Goal: Check status: Check status

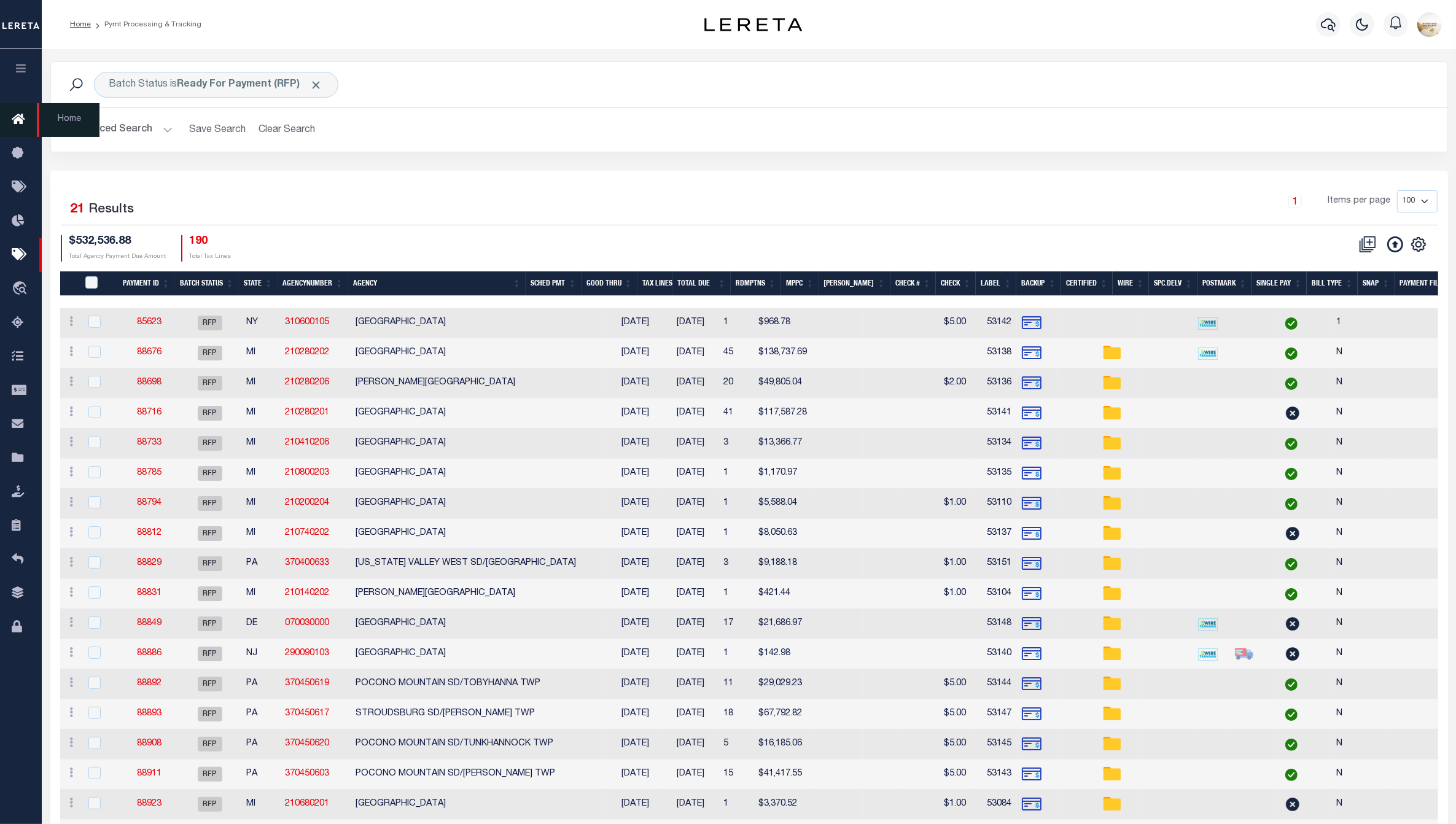
click at [16, 119] on icon at bounding box center [21, 120] width 20 height 15
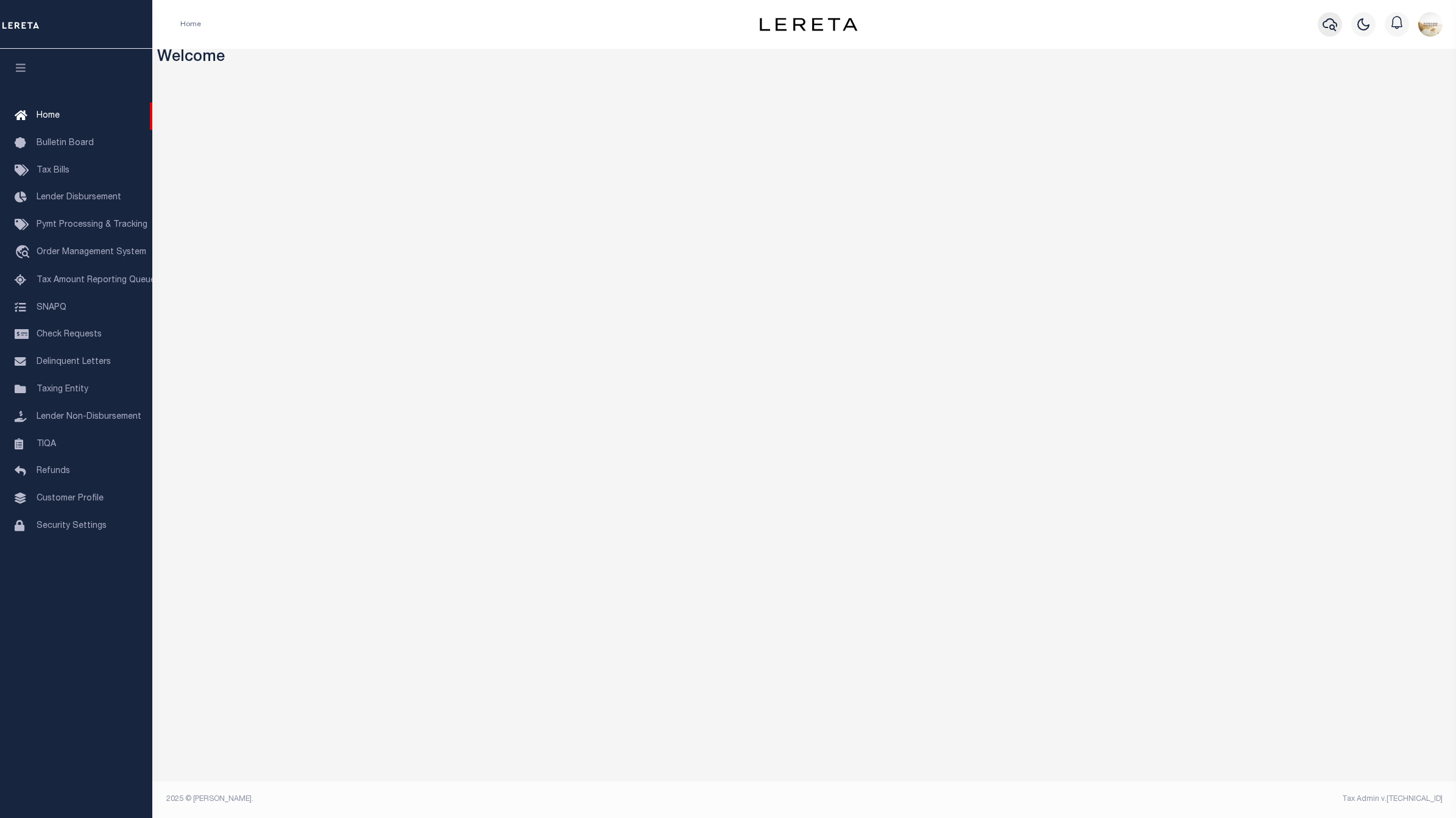
drag, startPoint x: 1316, startPoint y: 35, endPoint x: 1327, endPoint y: 29, distance: 12.5
click at [1317, 35] on div at bounding box center [1329, 24] width 33 height 43
click at [1327, 28] on icon "button" at bounding box center [1329, 24] width 14 height 14
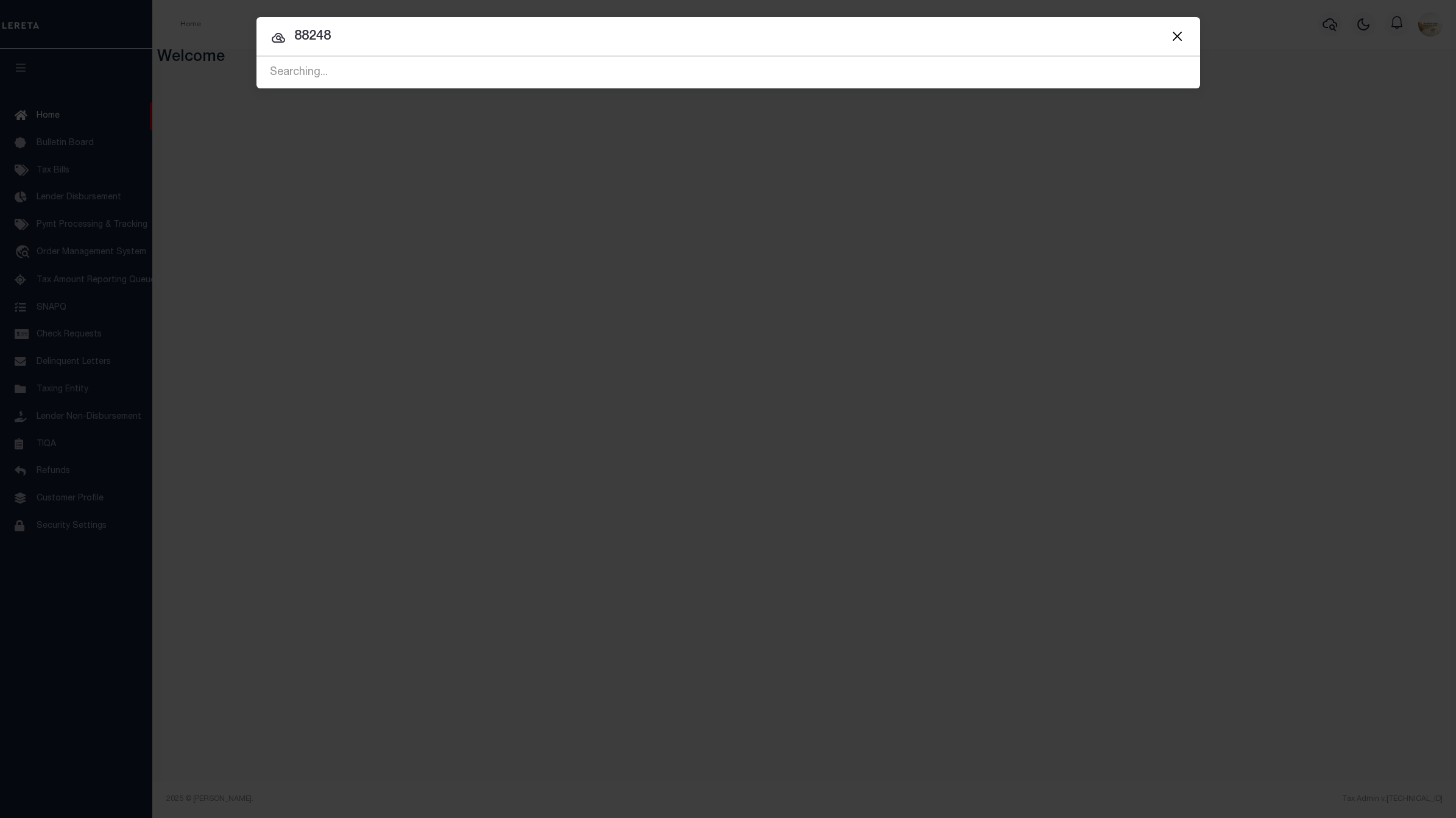
type input "88248"
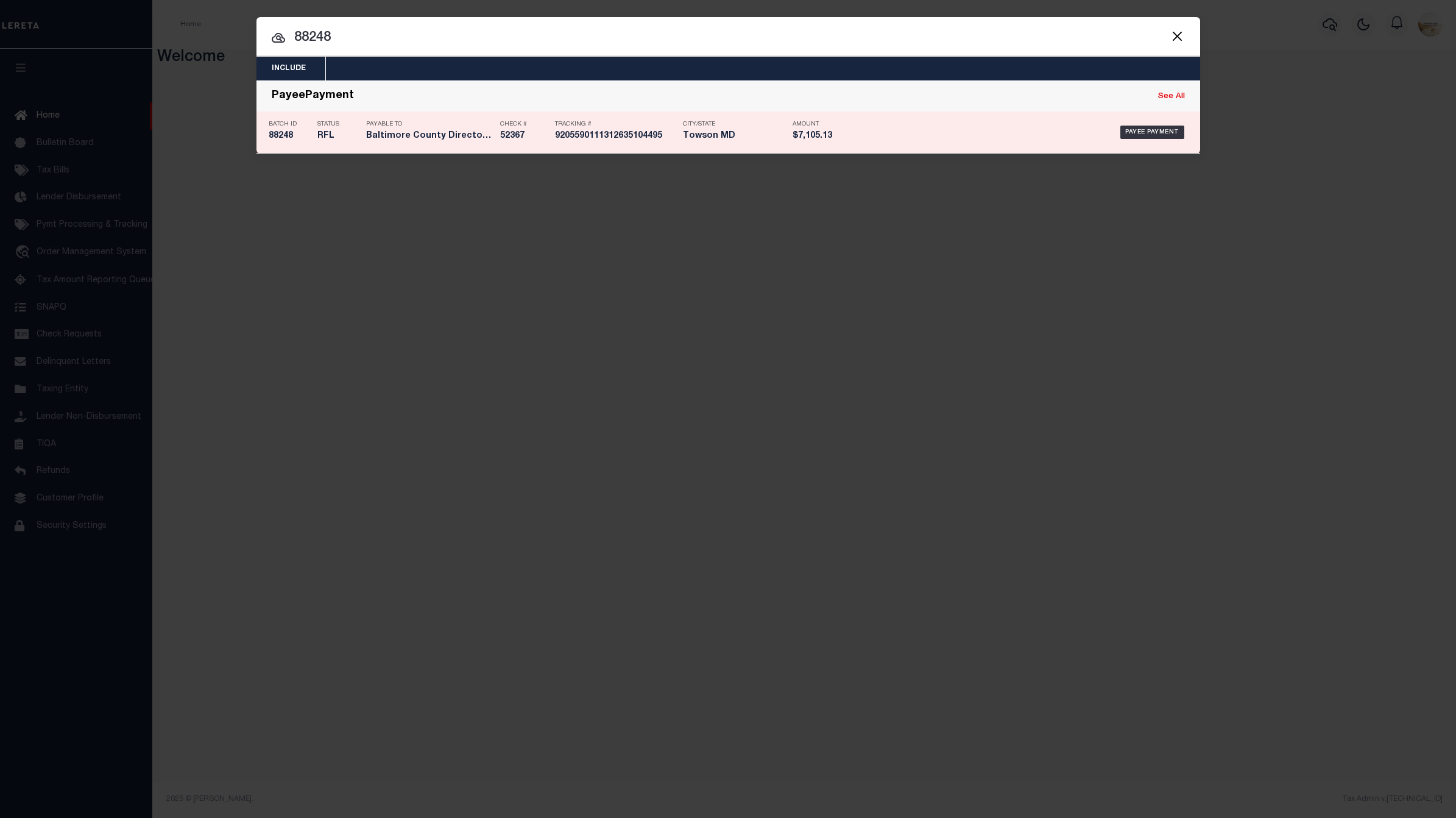
click at [284, 133] on h5 "88248" at bounding box center [290, 136] width 42 height 10
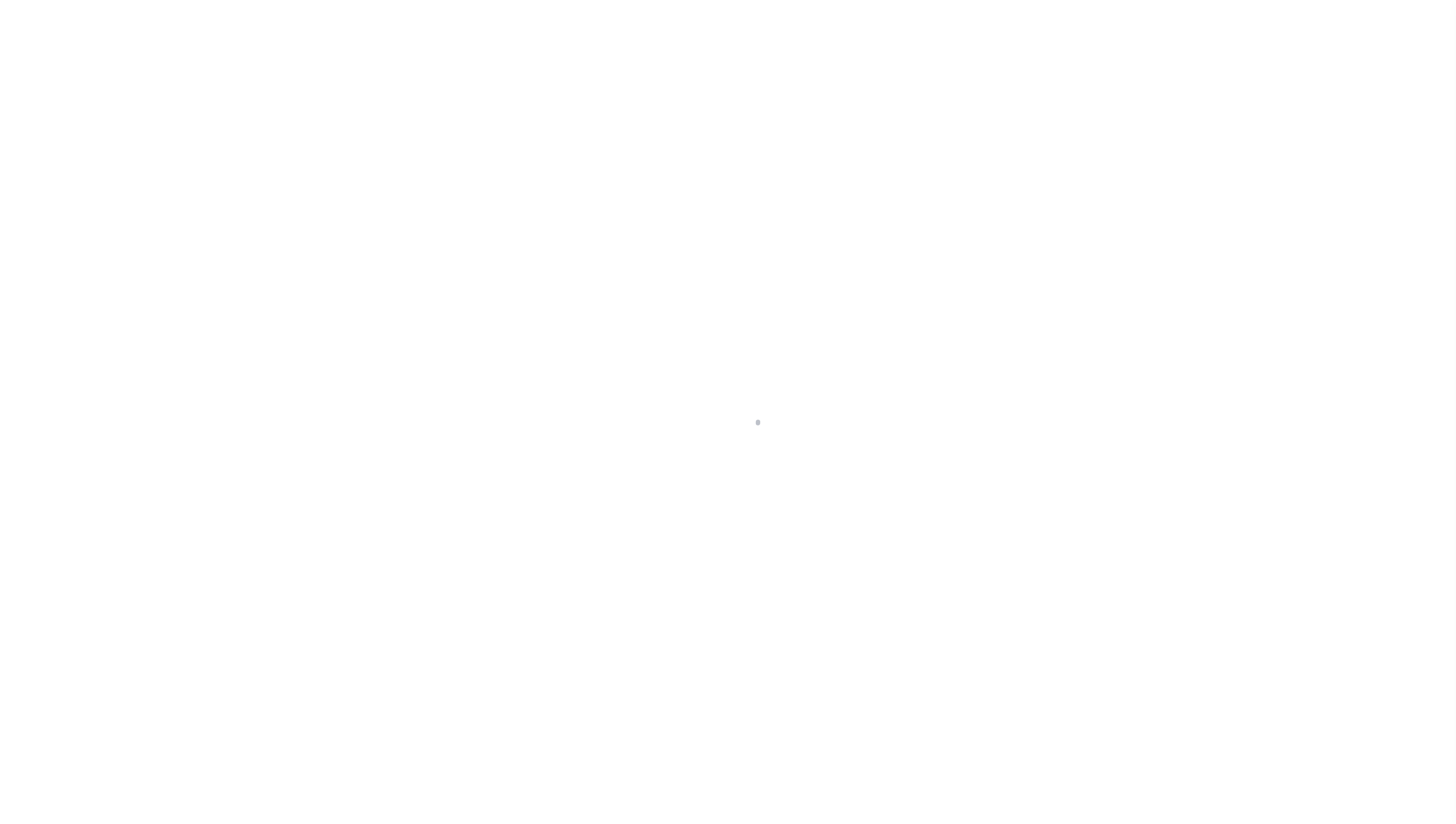
select select "RFL"
select select "CHK"
select select "[PERSON_NAME]"
select select "USS"
select select
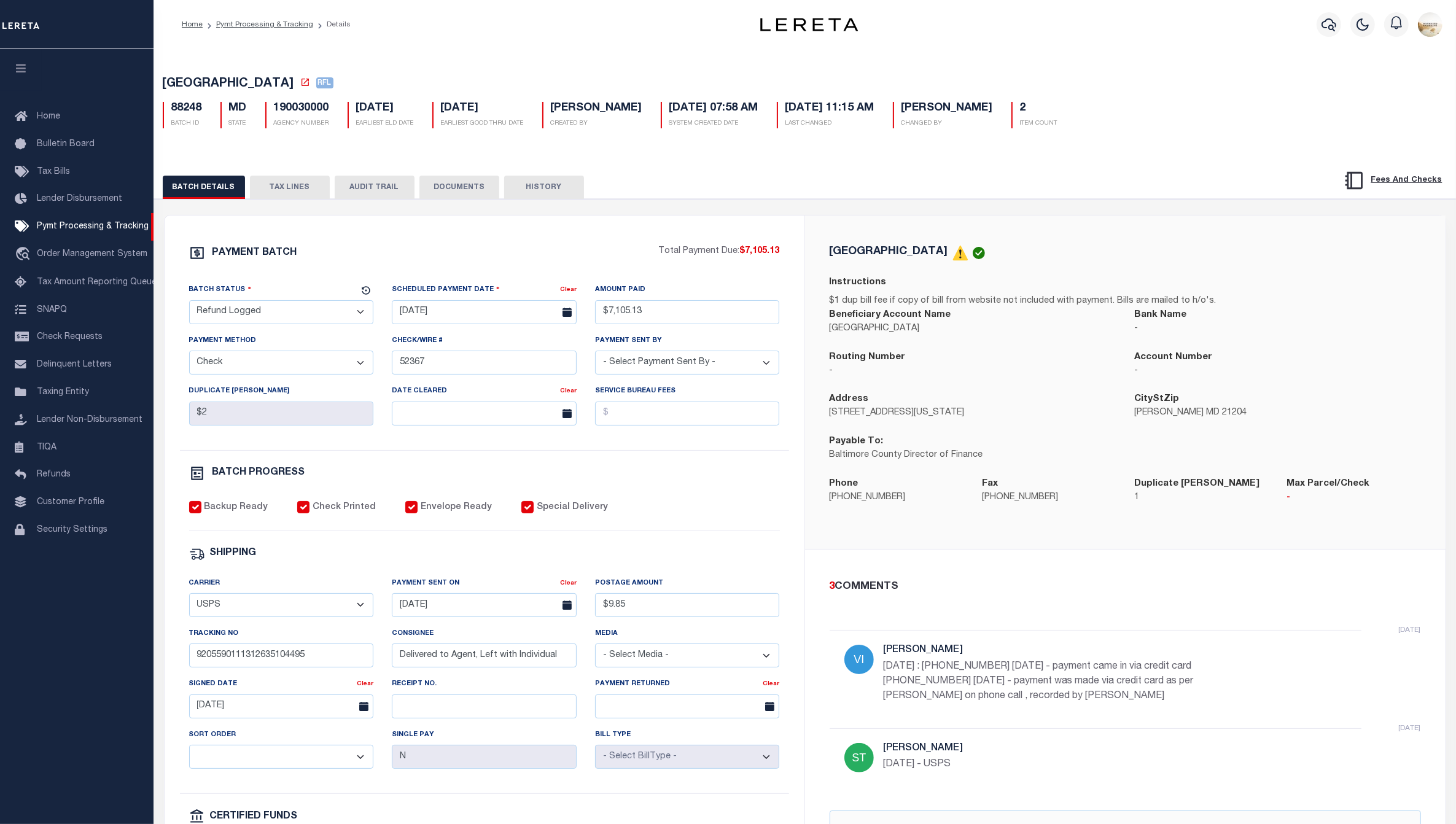
drag, startPoint x: 301, startPoint y: 182, endPoint x: 361, endPoint y: 191, distance: 60.7
click at [302, 185] on button "TAX LINES" at bounding box center [290, 187] width 80 height 24
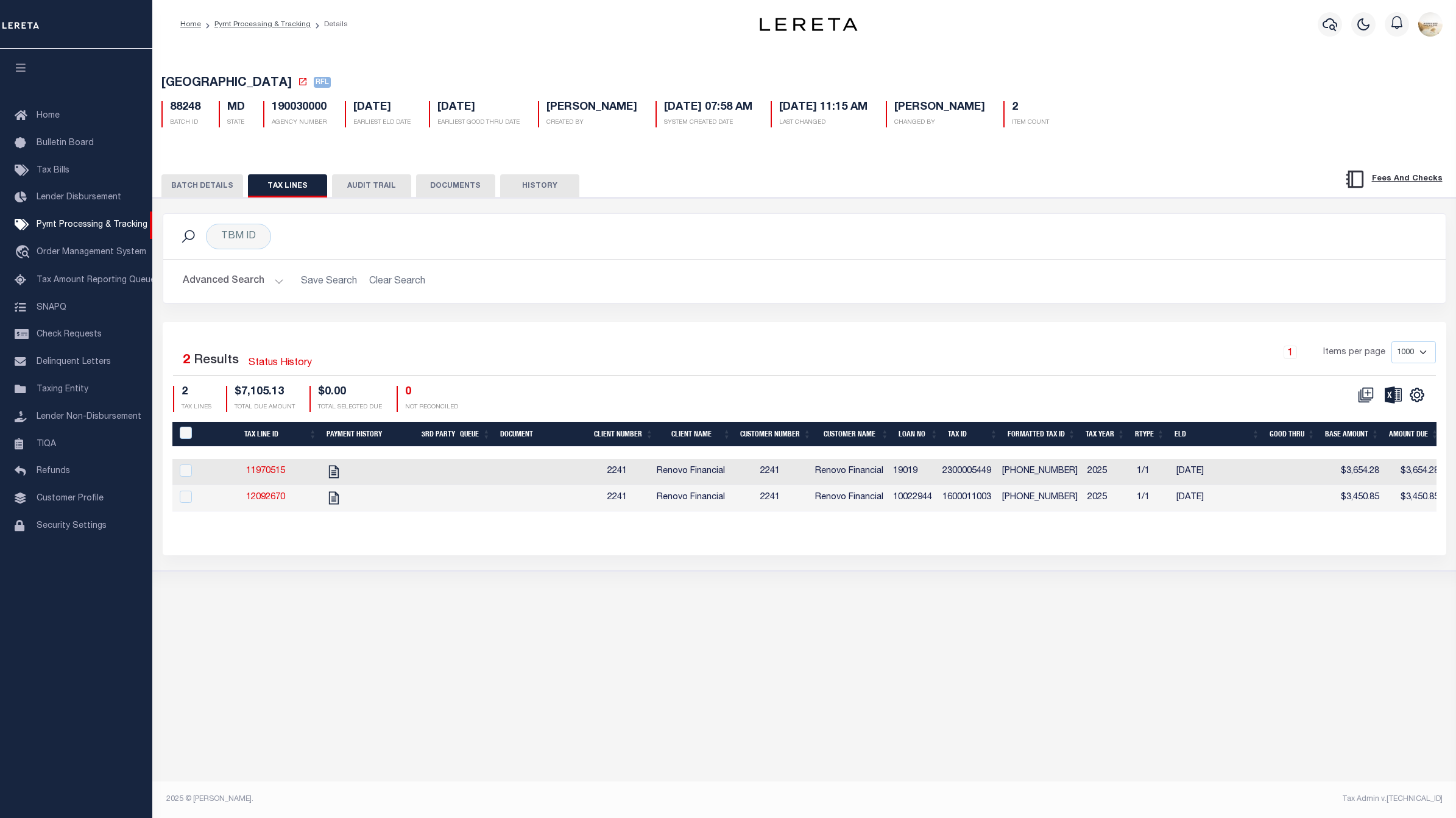
click at [375, 178] on button "AUDIT TRAIL" at bounding box center [372, 186] width 79 height 24
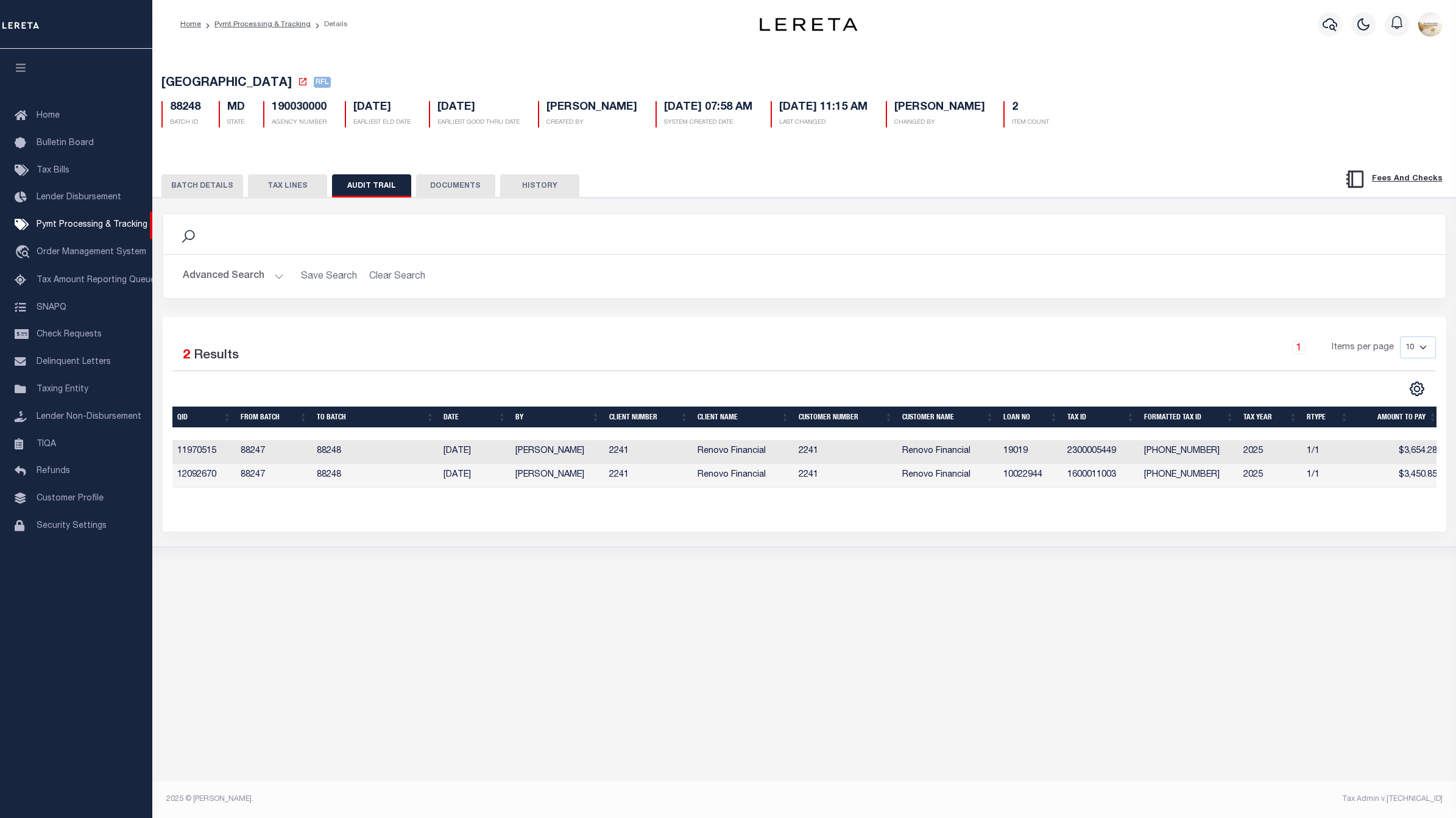
click at [217, 183] on button "BATCH DETAILS" at bounding box center [202, 186] width 81 height 24
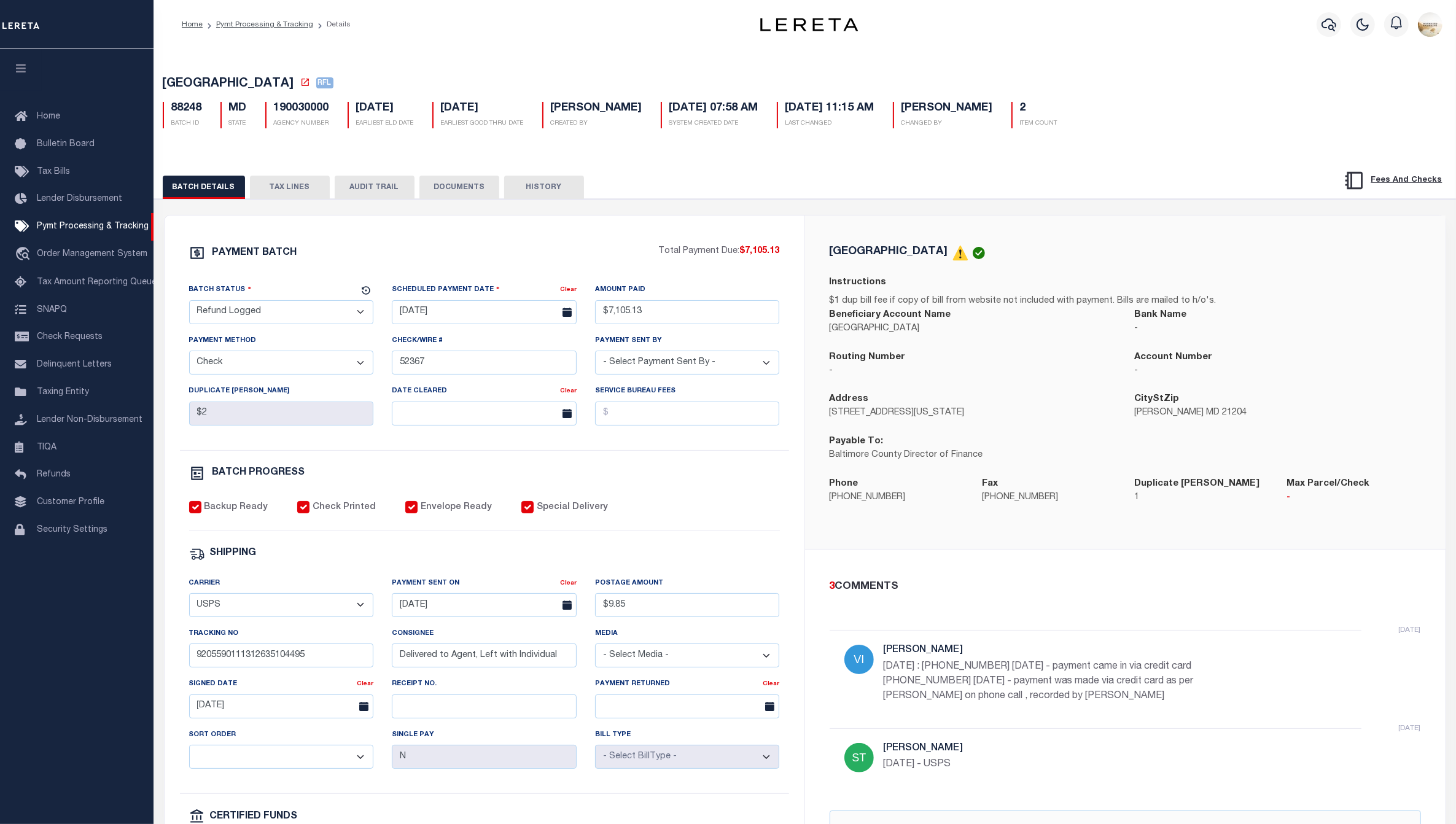
click at [523, 191] on button "HISTORY" at bounding box center [544, 187] width 80 height 24
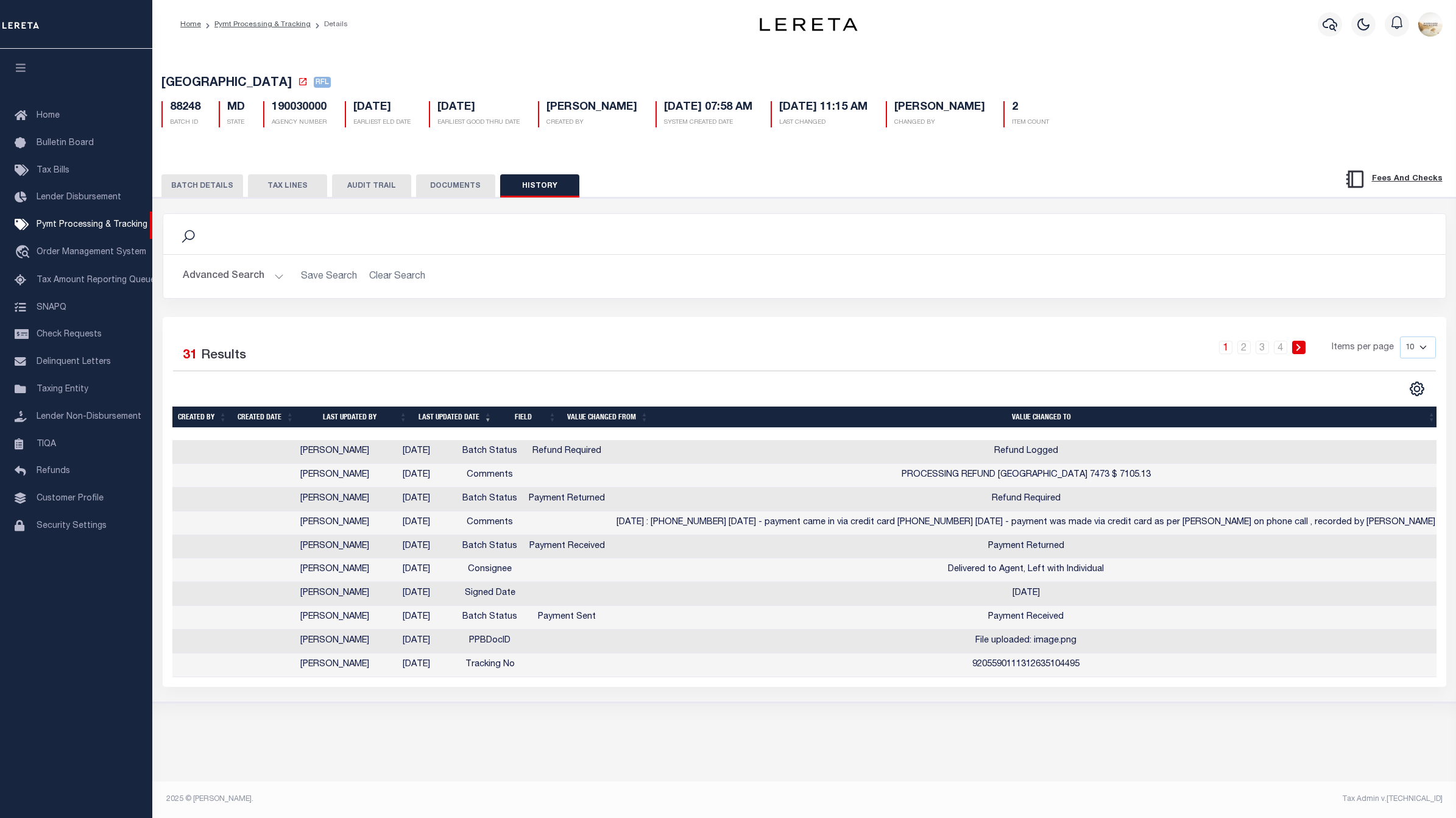
click at [442, 187] on button "DOCUMENTS" at bounding box center [456, 186] width 79 height 24
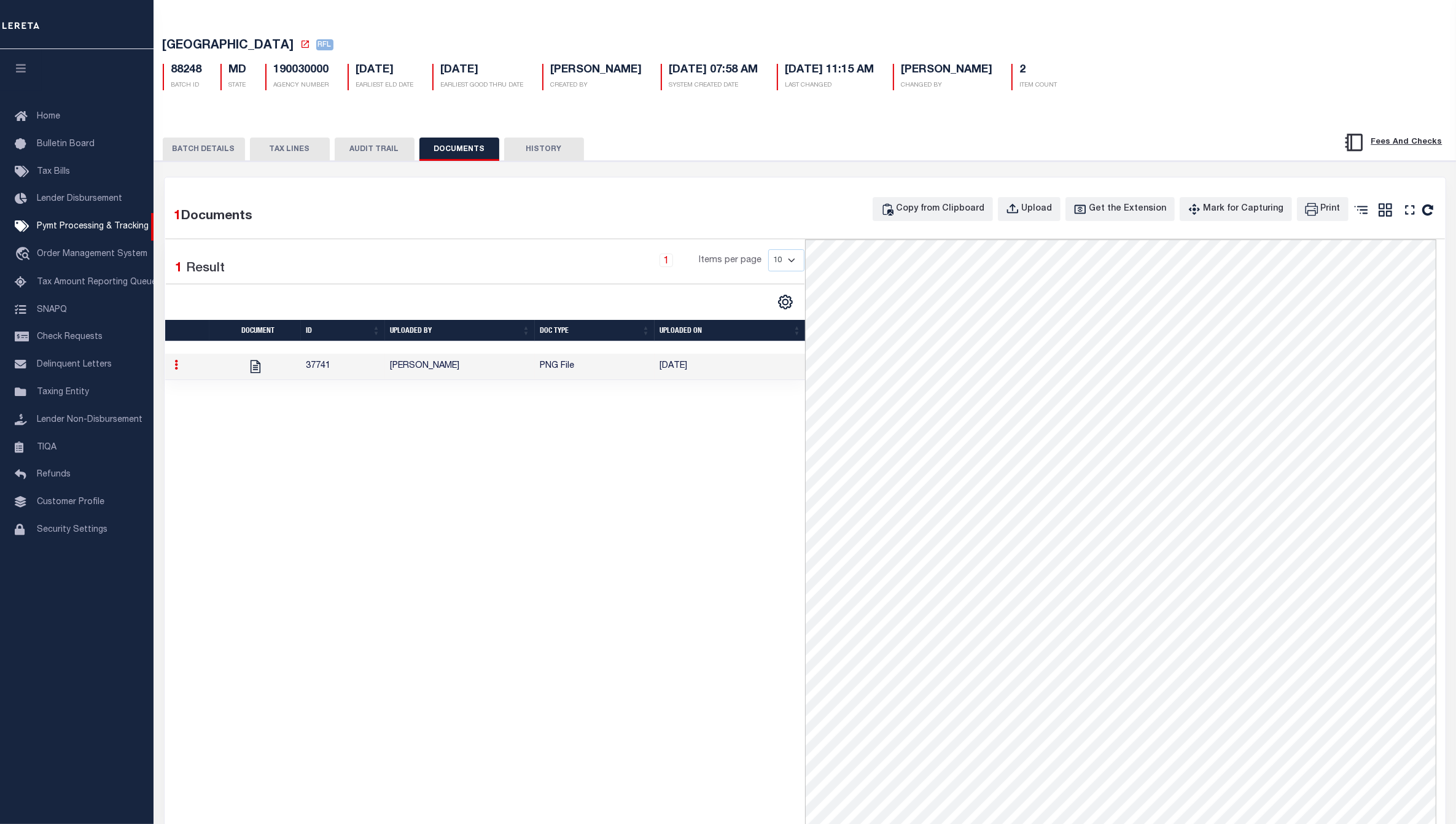
scroll to position [10, 0]
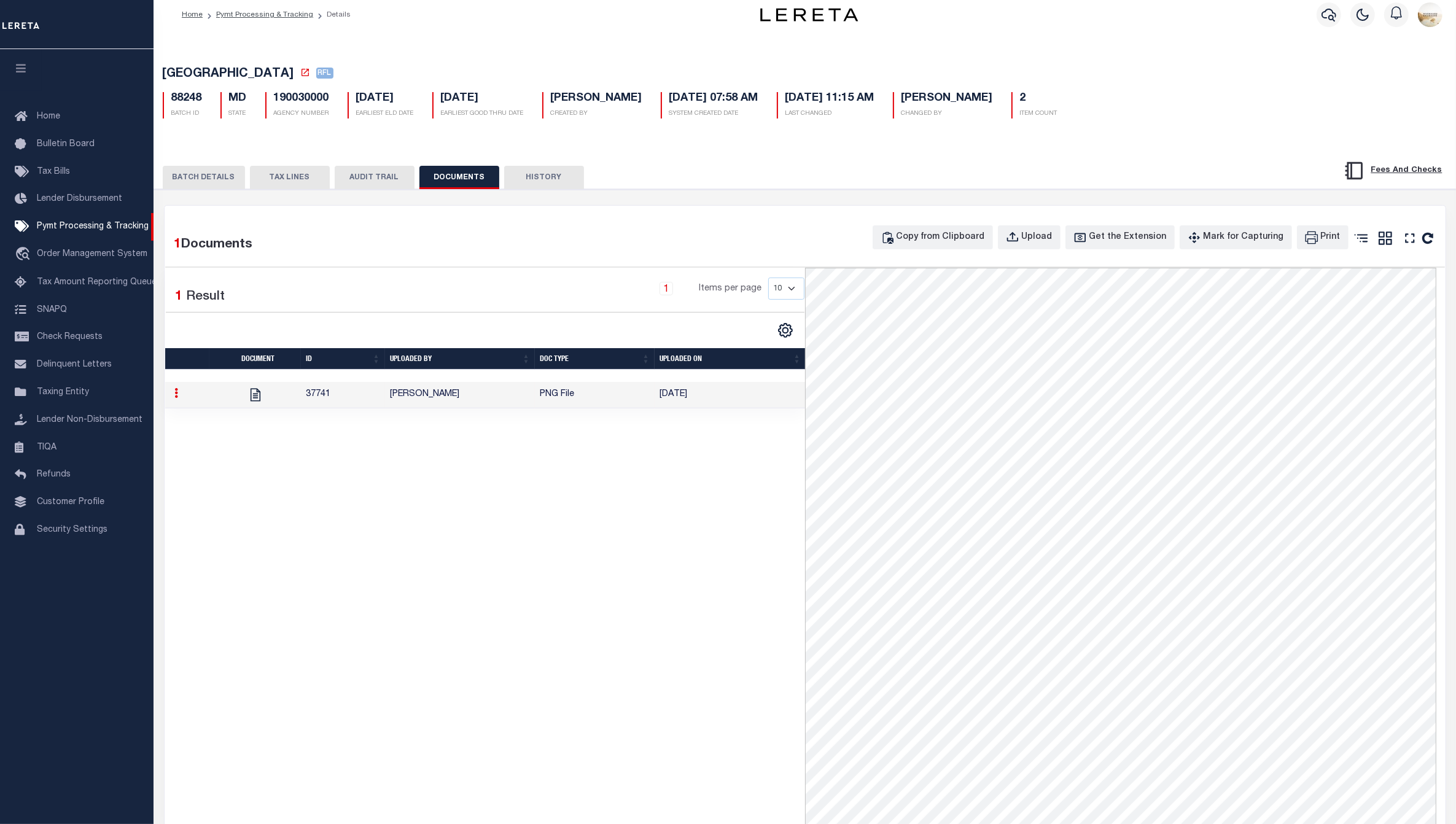
click at [401, 177] on button "AUDIT TRAIL" at bounding box center [375, 177] width 80 height 24
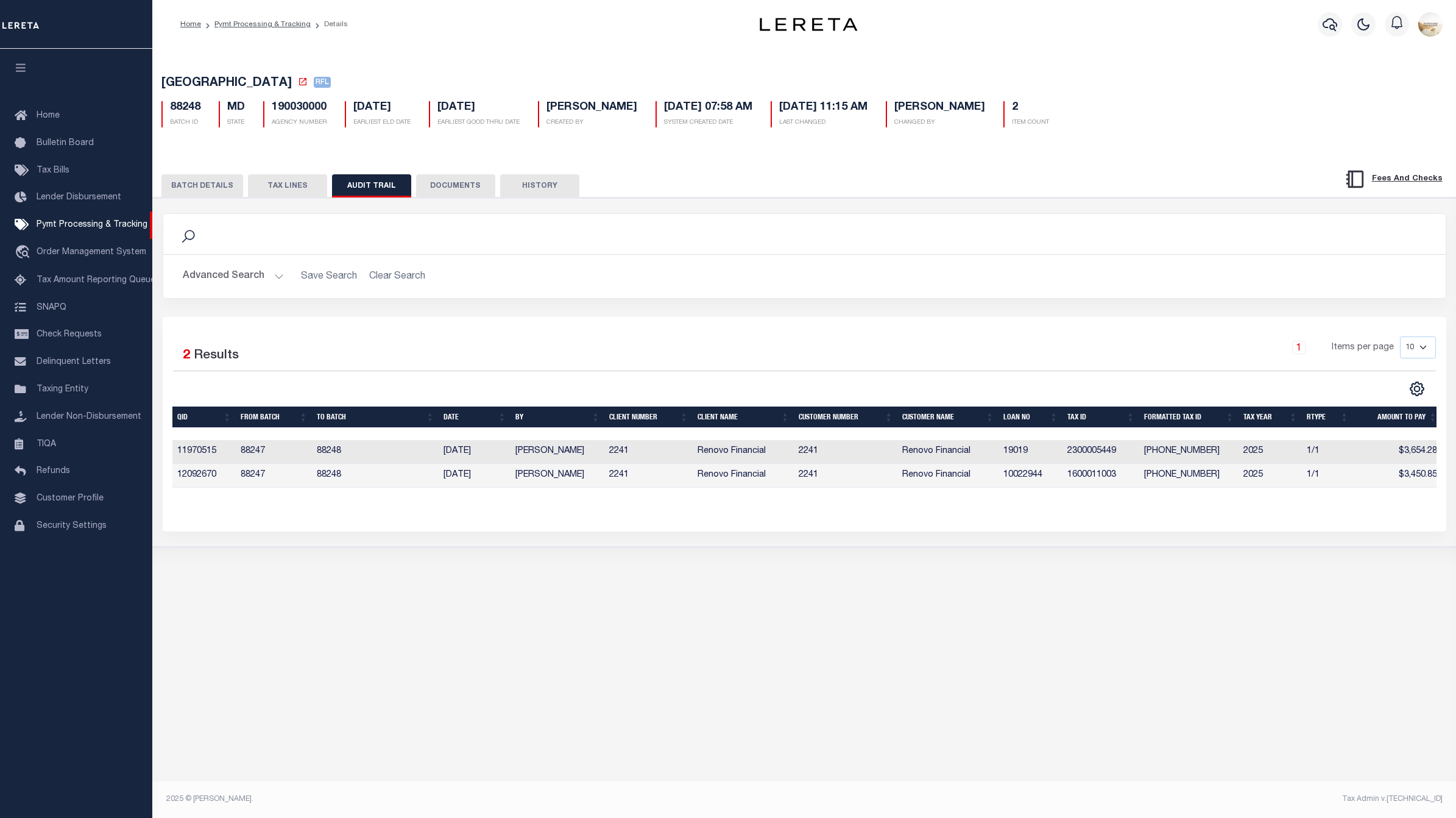
click at [206, 200] on div "PAYMENT BATCH Total Payment Due: $7,105.13 Batch Status" at bounding box center [804, 372] width 1315 height 349
click at [217, 194] on button "BATCH DETAILS" at bounding box center [202, 186] width 81 height 24
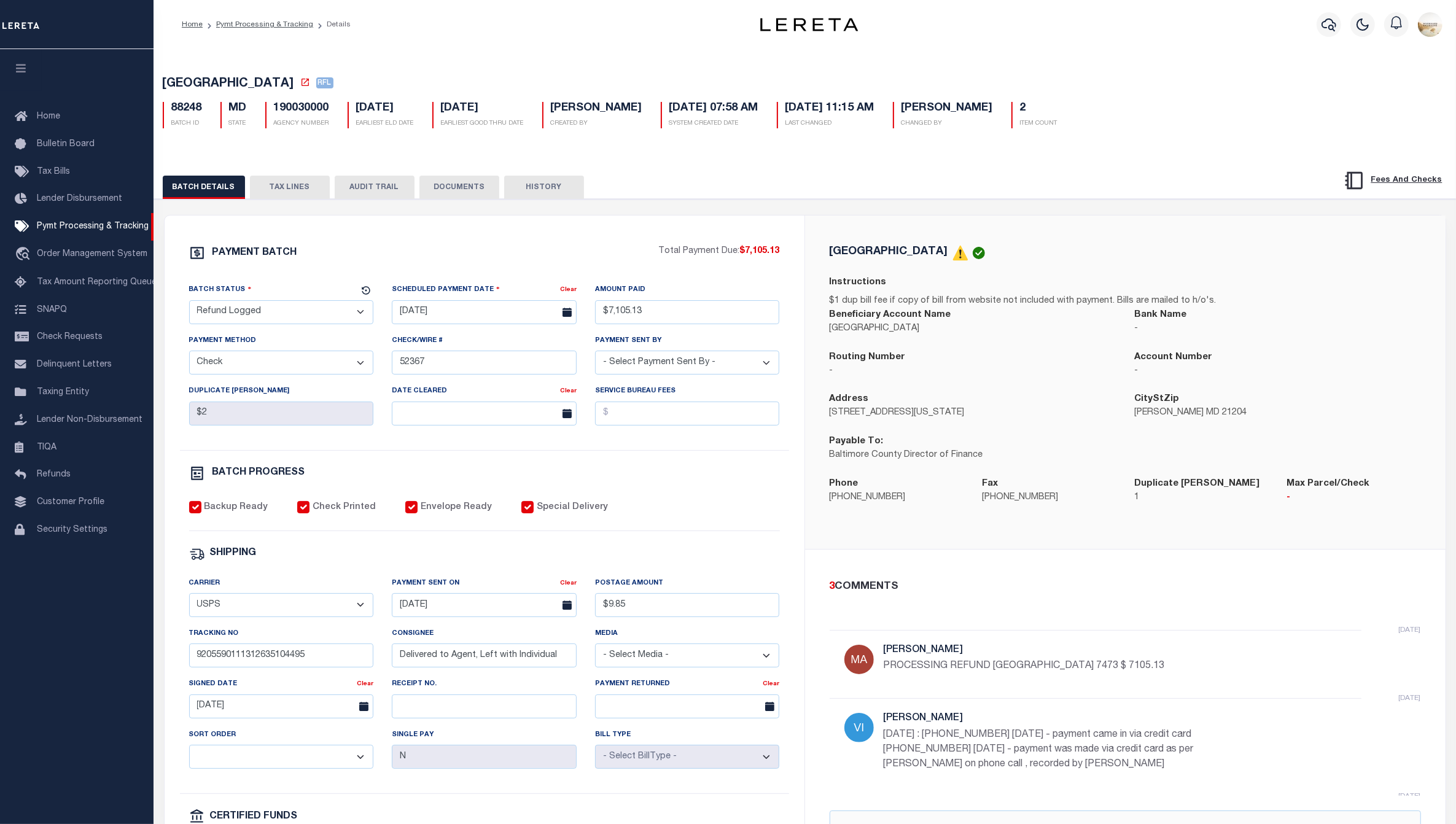
click at [375, 185] on button "AUDIT TRAIL" at bounding box center [375, 187] width 80 height 24
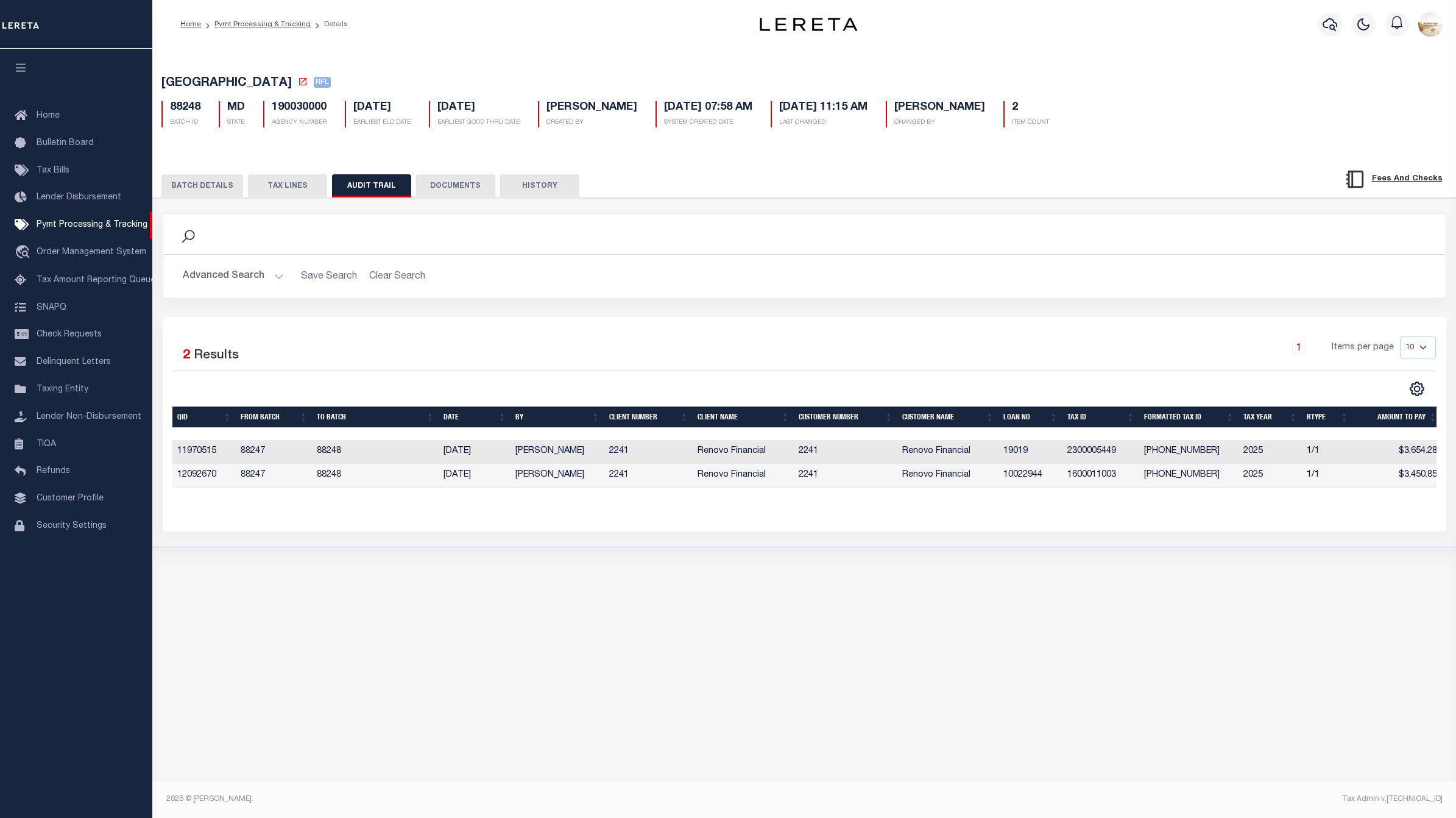
click at [461, 181] on button "DOCUMENTS" at bounding box center [456, 186] width 79 height 24
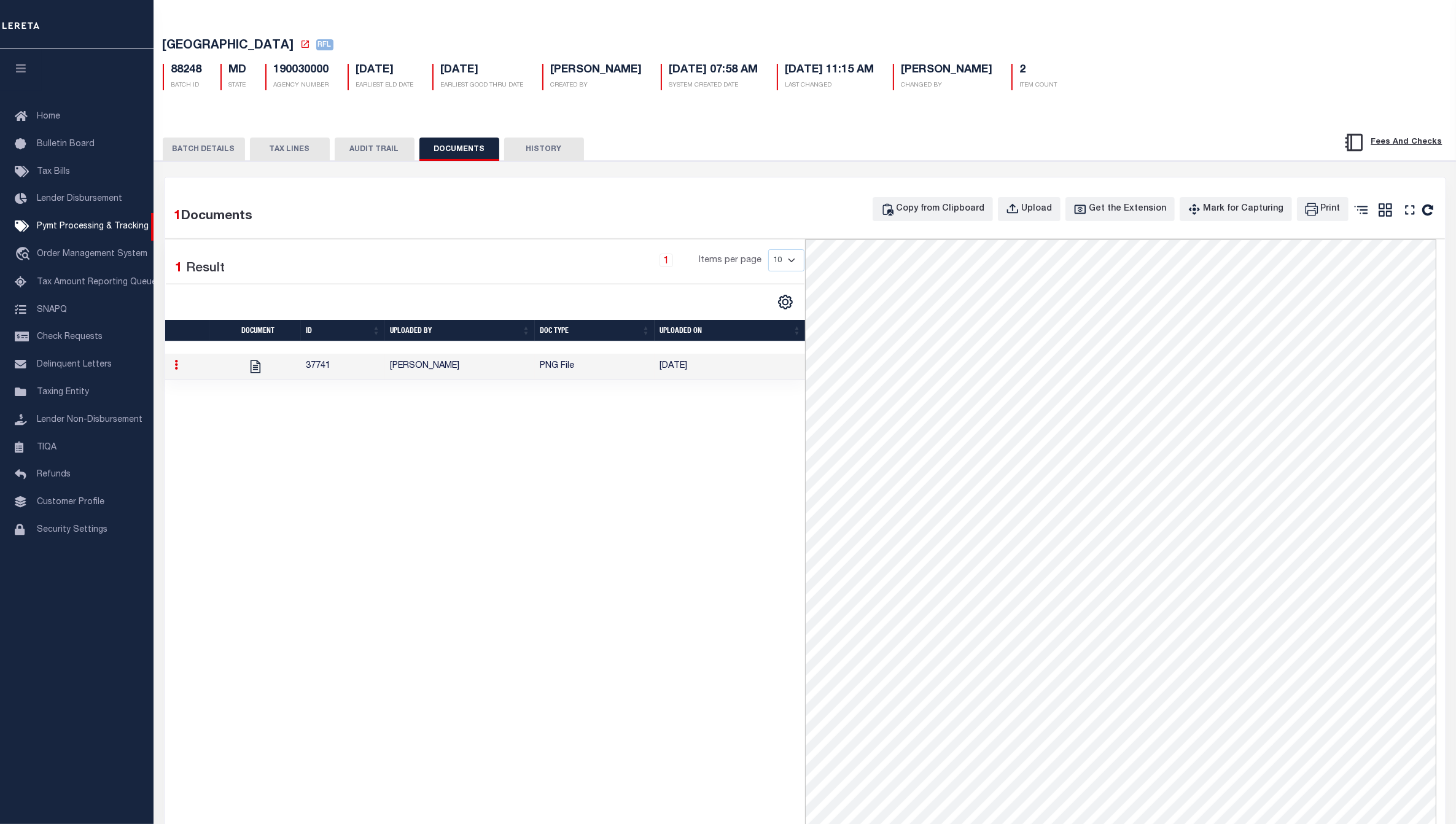
scroll to position [10, 0]
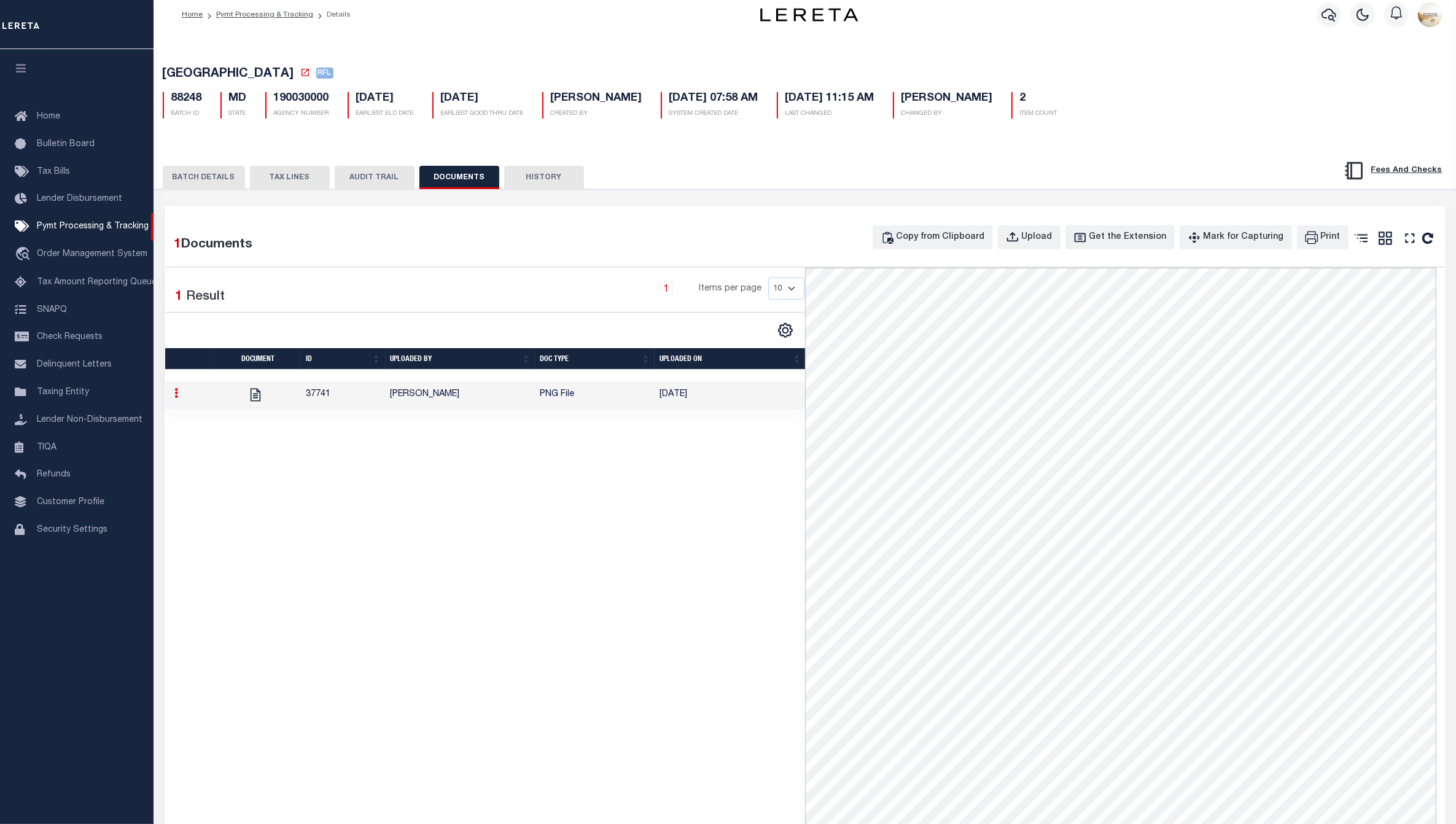
click at [206, 183] on button "BATCH DETAILS" at bounding box center [204, 177] width 82 height 24
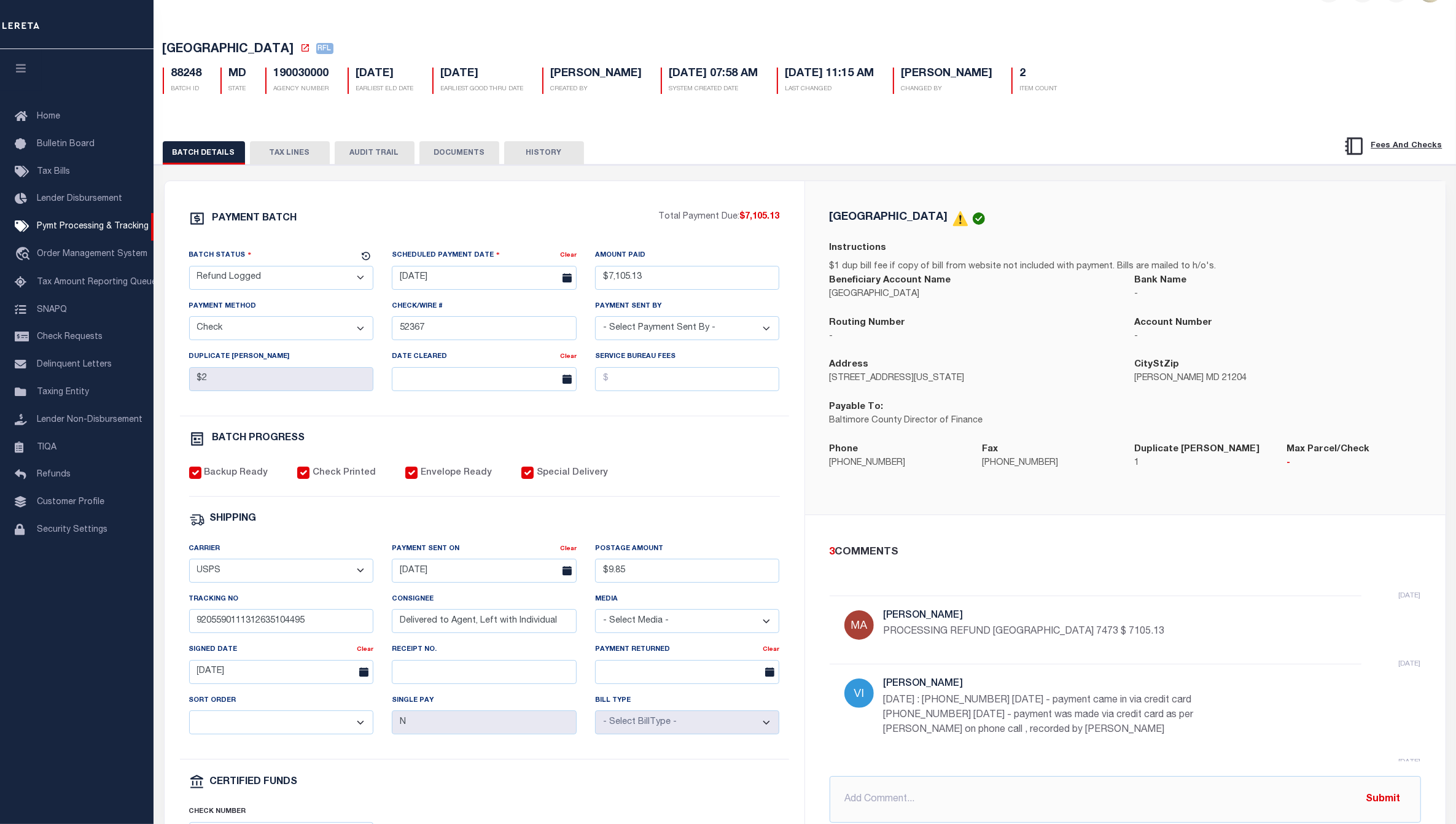
scroll to position [0, 0]
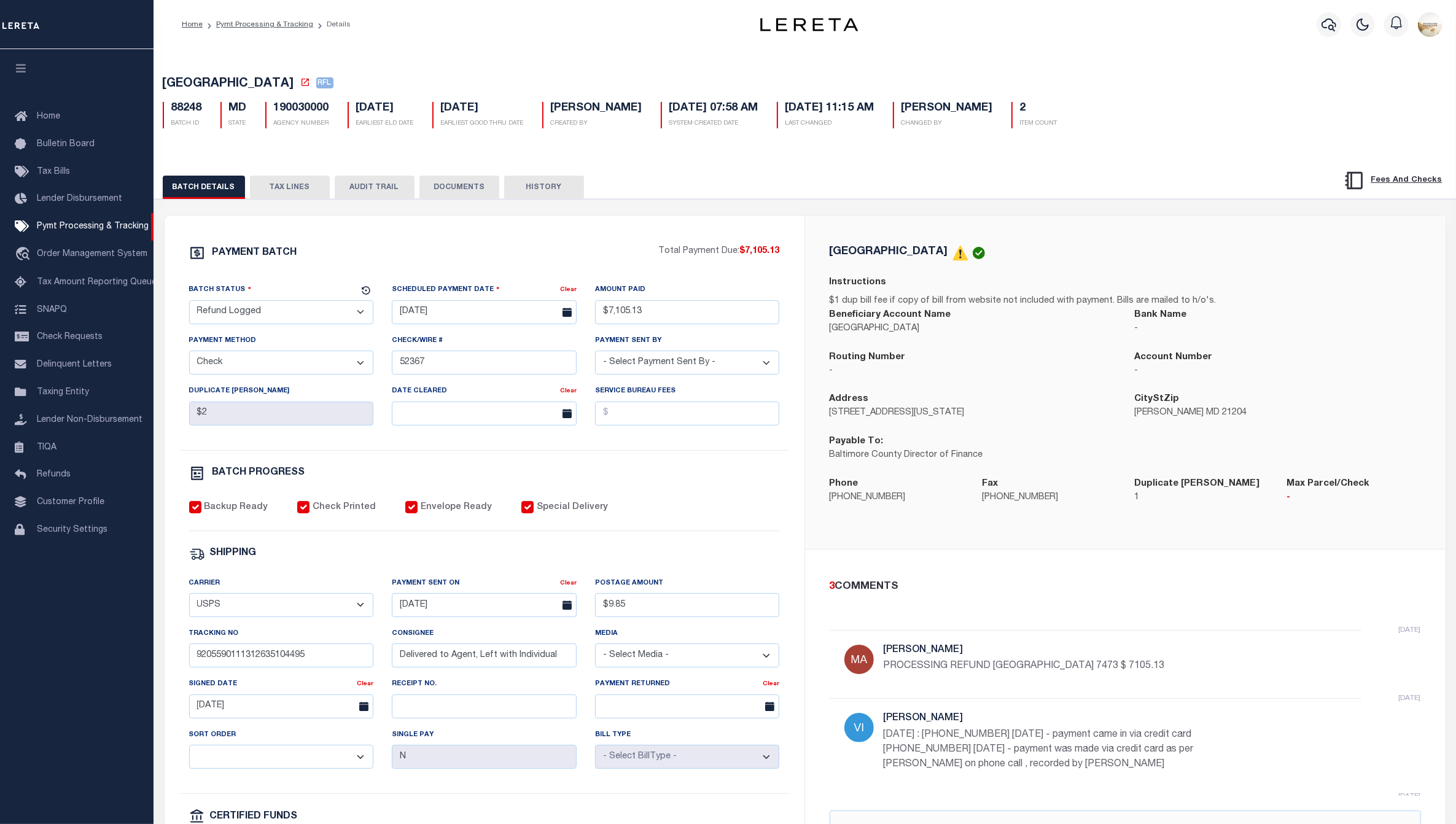
click at [382, 192] on button "AUDIT TRAIL" at bounding box center [375, 187] width 80 height 24
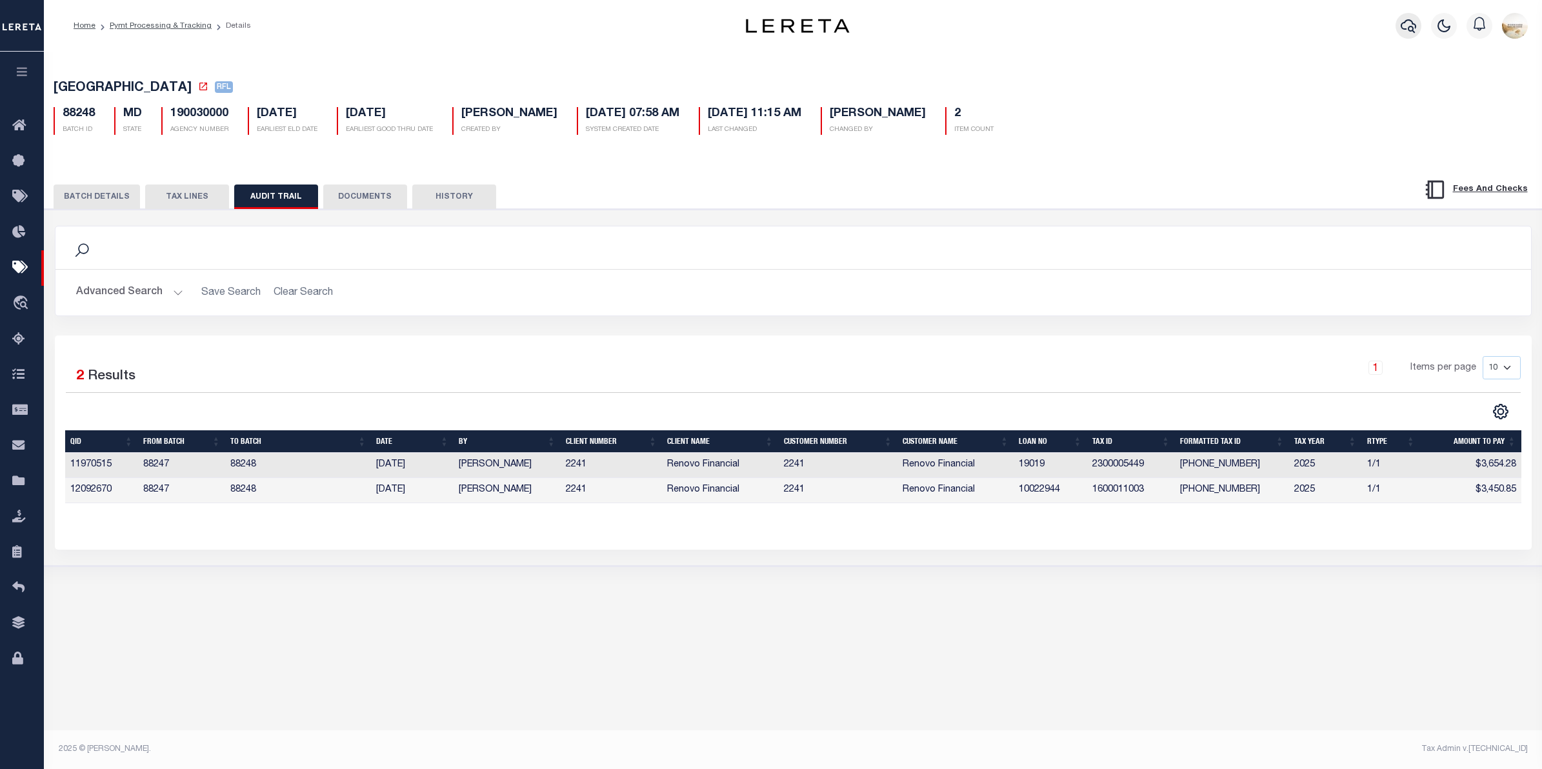
click at [1405, 23] on icon "button" at bounding box center [1408, 26] width 15 height 14
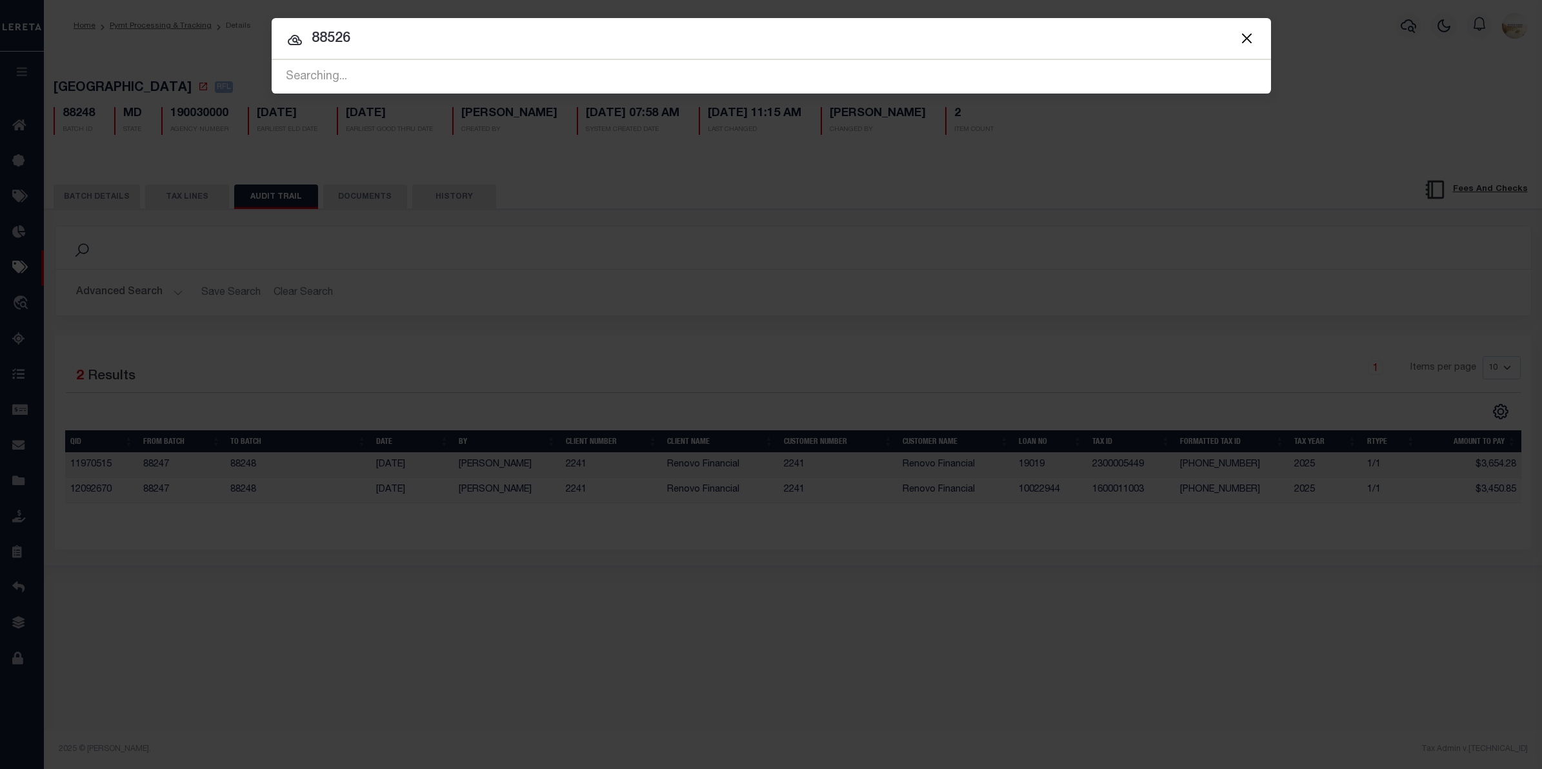
type input "88526"
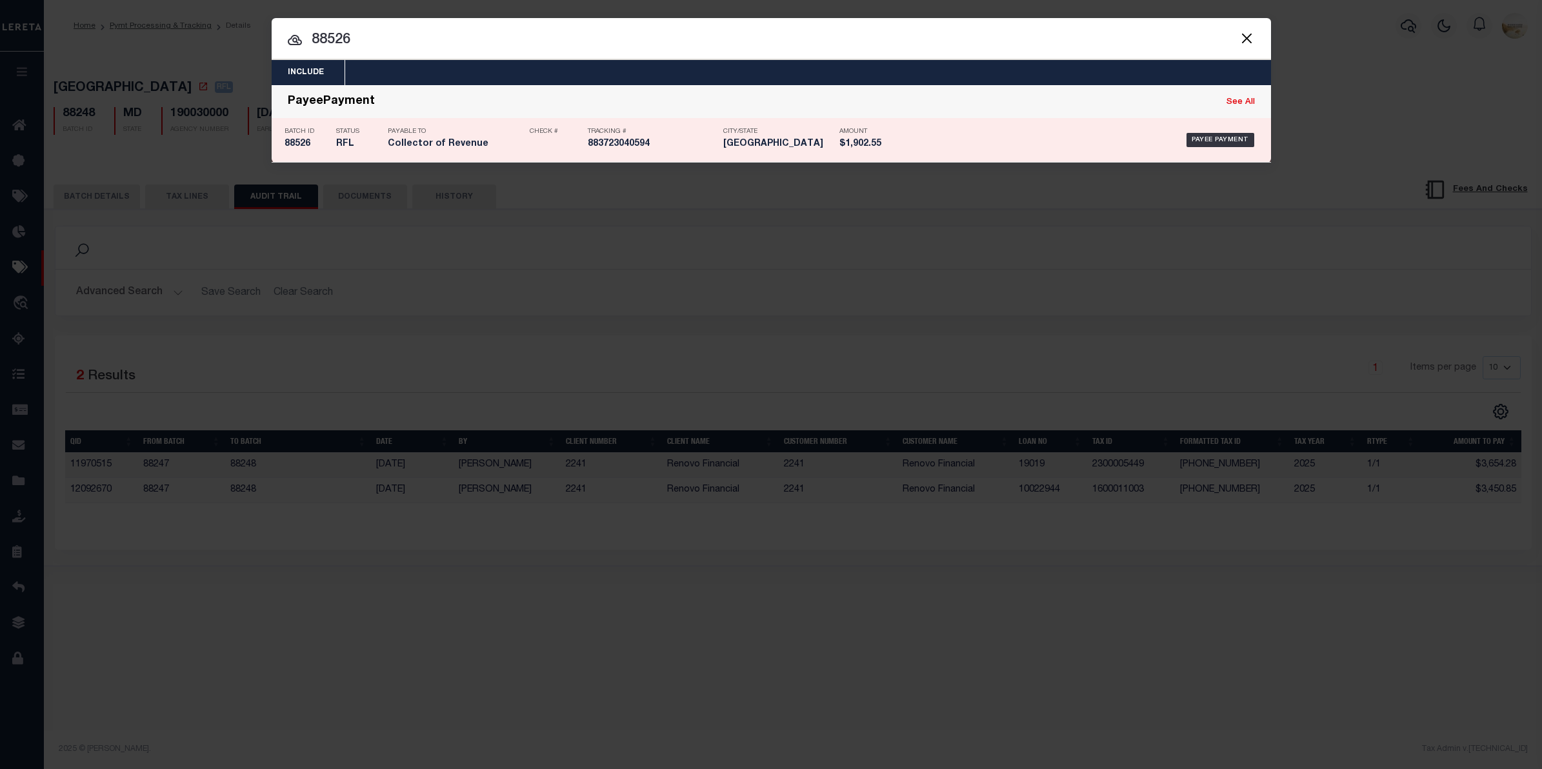
click at [308, 145] on h5 "88526" at bounding box center [307, 144] width 45 height 11
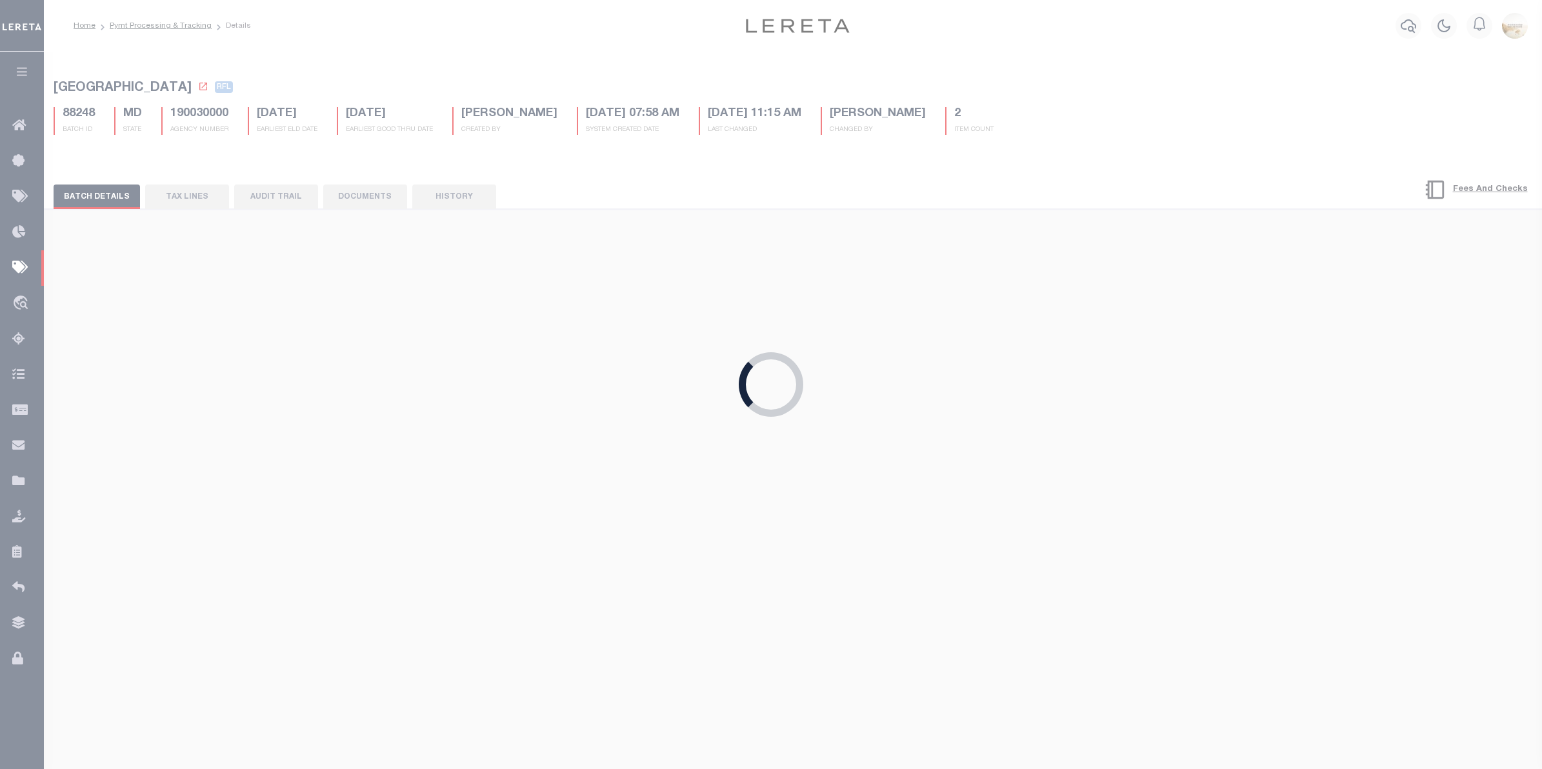
type input "[DATE]"
type input "$1,902.55"
select select
select select "[PERSON_NAME]"
checkbox input "false"
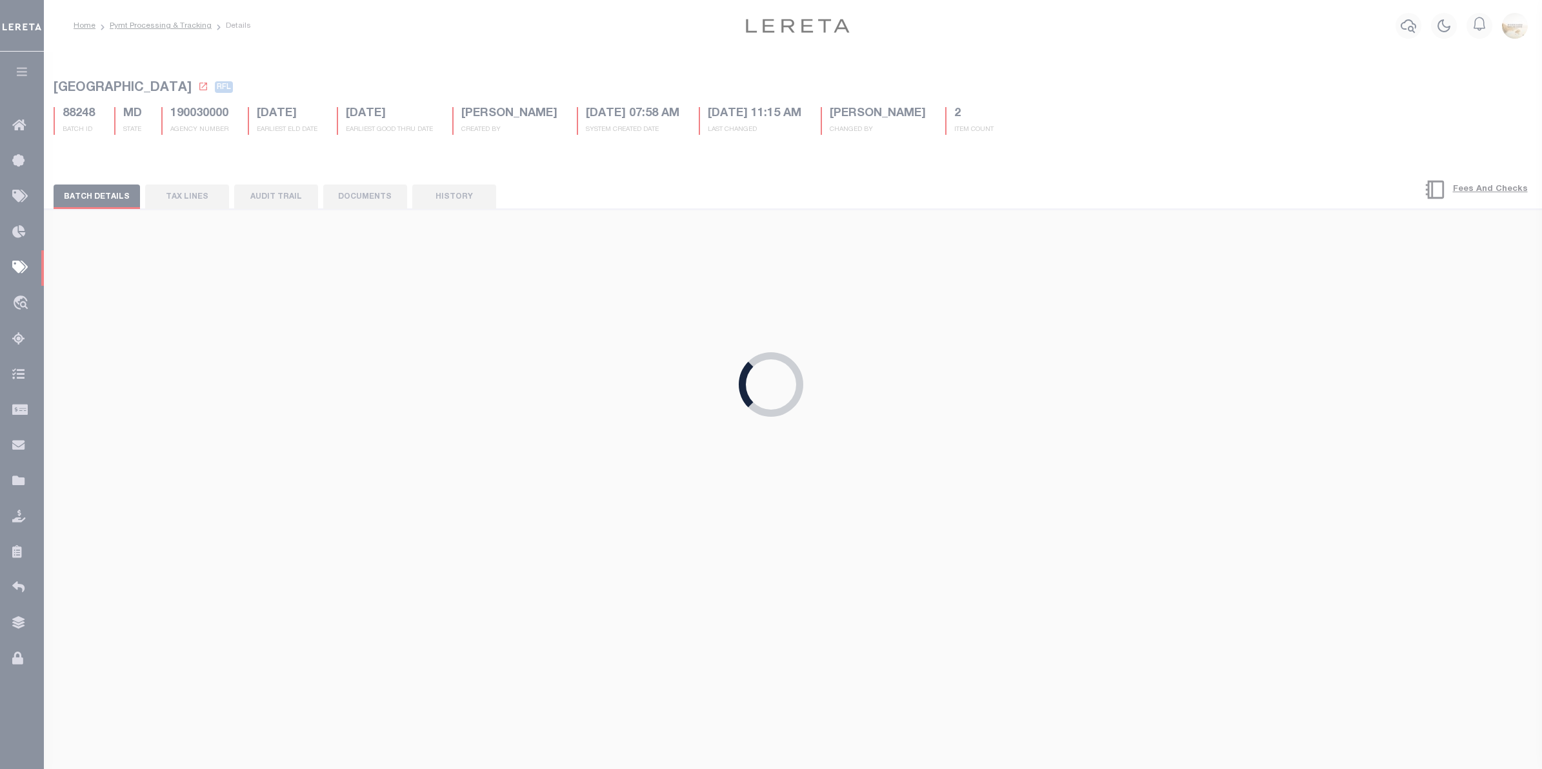
select select "FDX"
type input "[DATE]"
type input "$9.65"
type input "883723040594"
type input "[PERSON_NAME]"
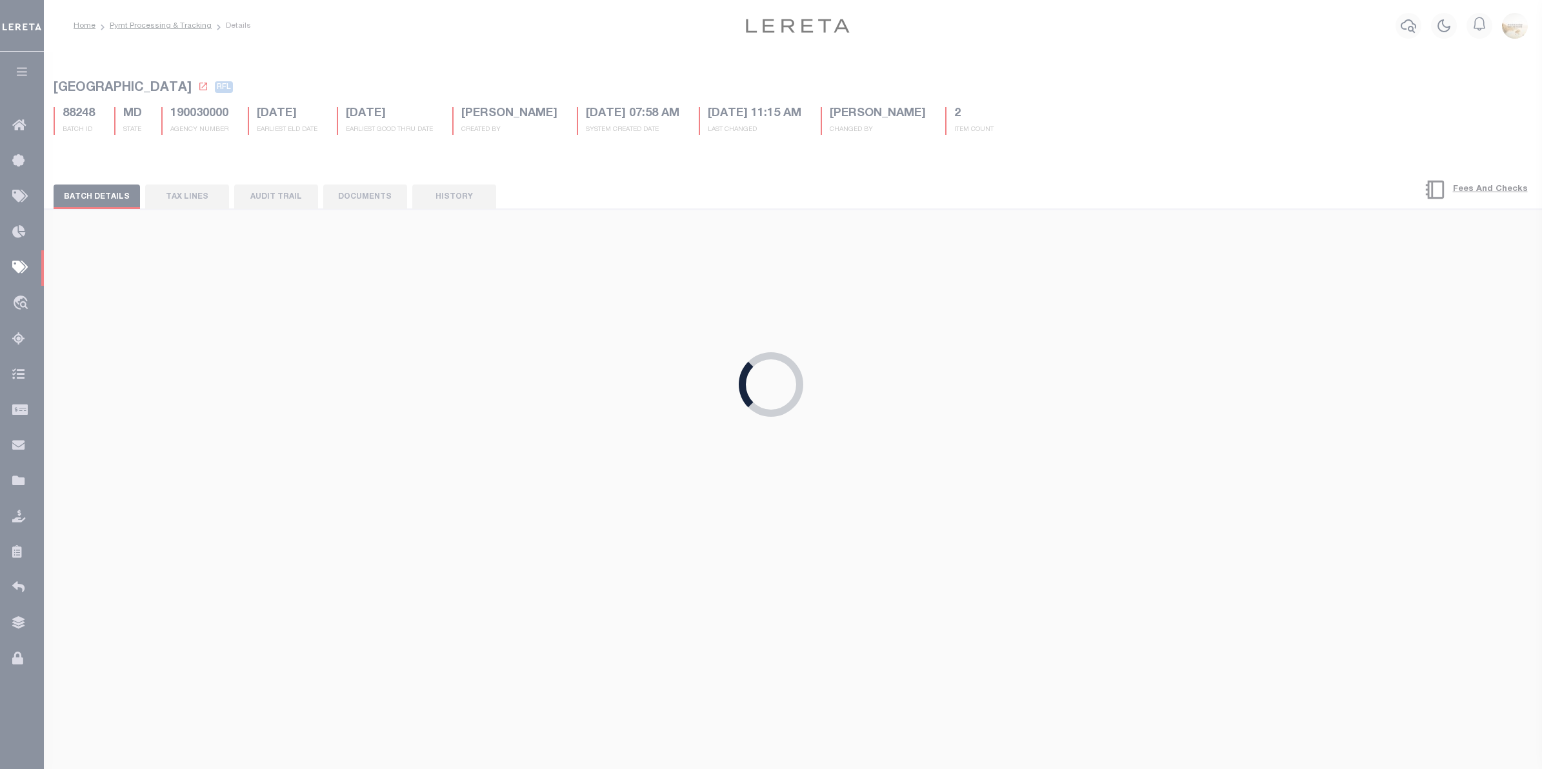
type input "[DATE]"
select select "1"
type input "316A-231601523"
radio input "true"
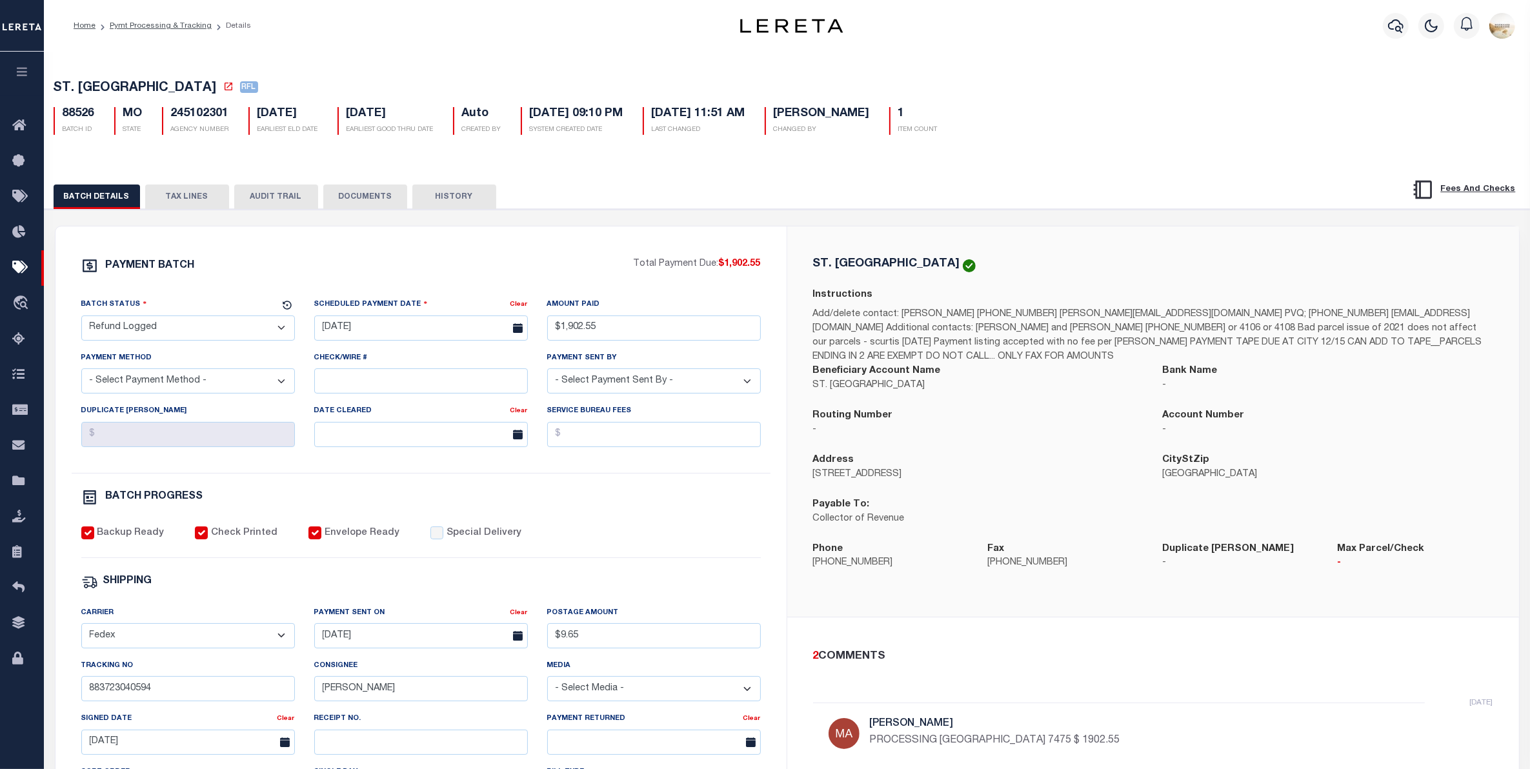
click at [182, 185] on div "BATCH DETAILS TAX LINES AUDIT TRAIL DOCUMENTS HISTORY" at bounding box center [786, 192] width 1517 height 33
click at [195, 195] on button "TAX LINES" at bounding box center [187, 197] width 84 height 25
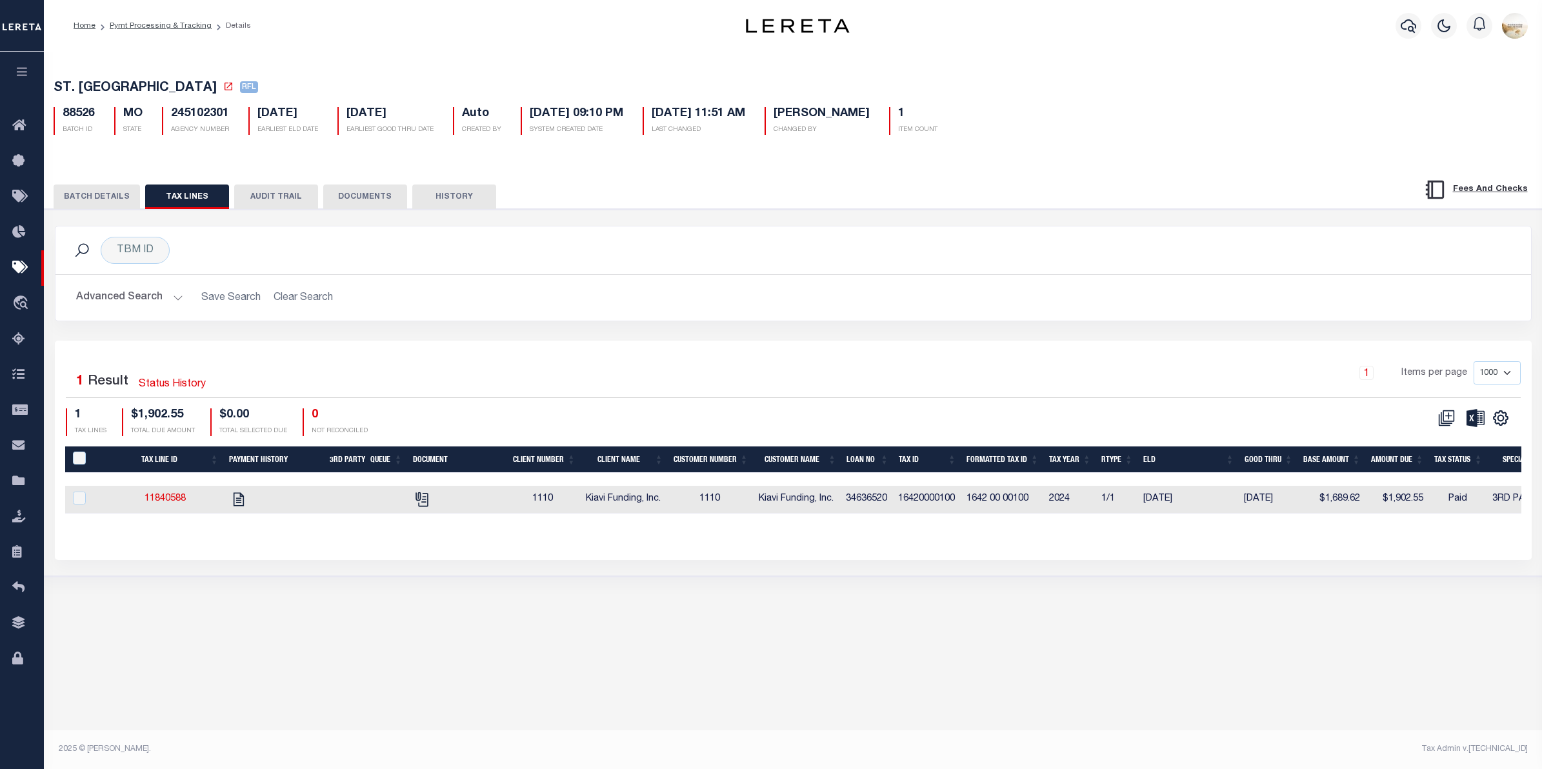
click at [292, 199] on button "AUDIT TRAIL" at bounding box center [276, 197] width 84 height 25
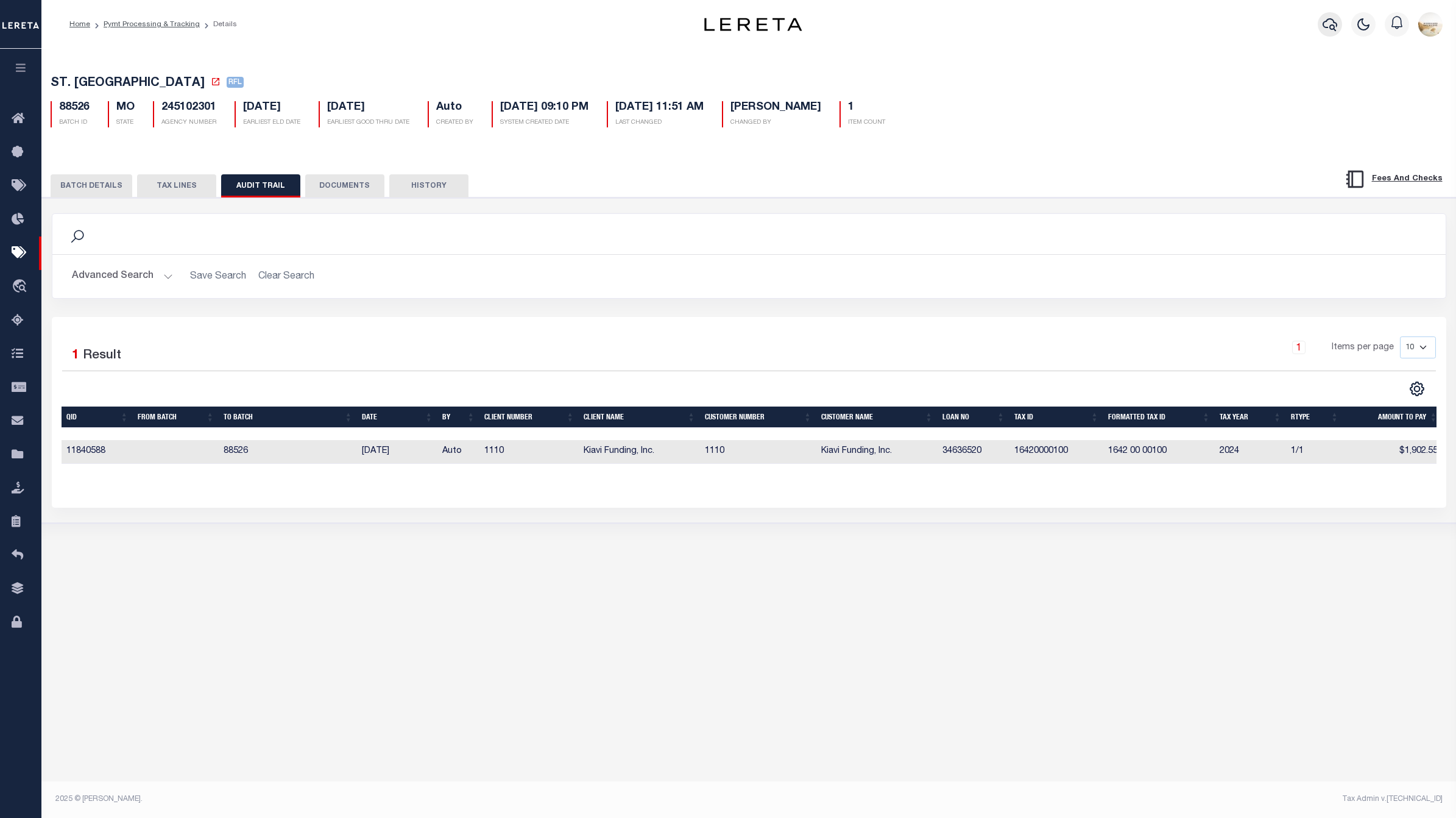
click at [1329, 25] on icon "button" at bounding box center [1329, 24] width 14 height 14
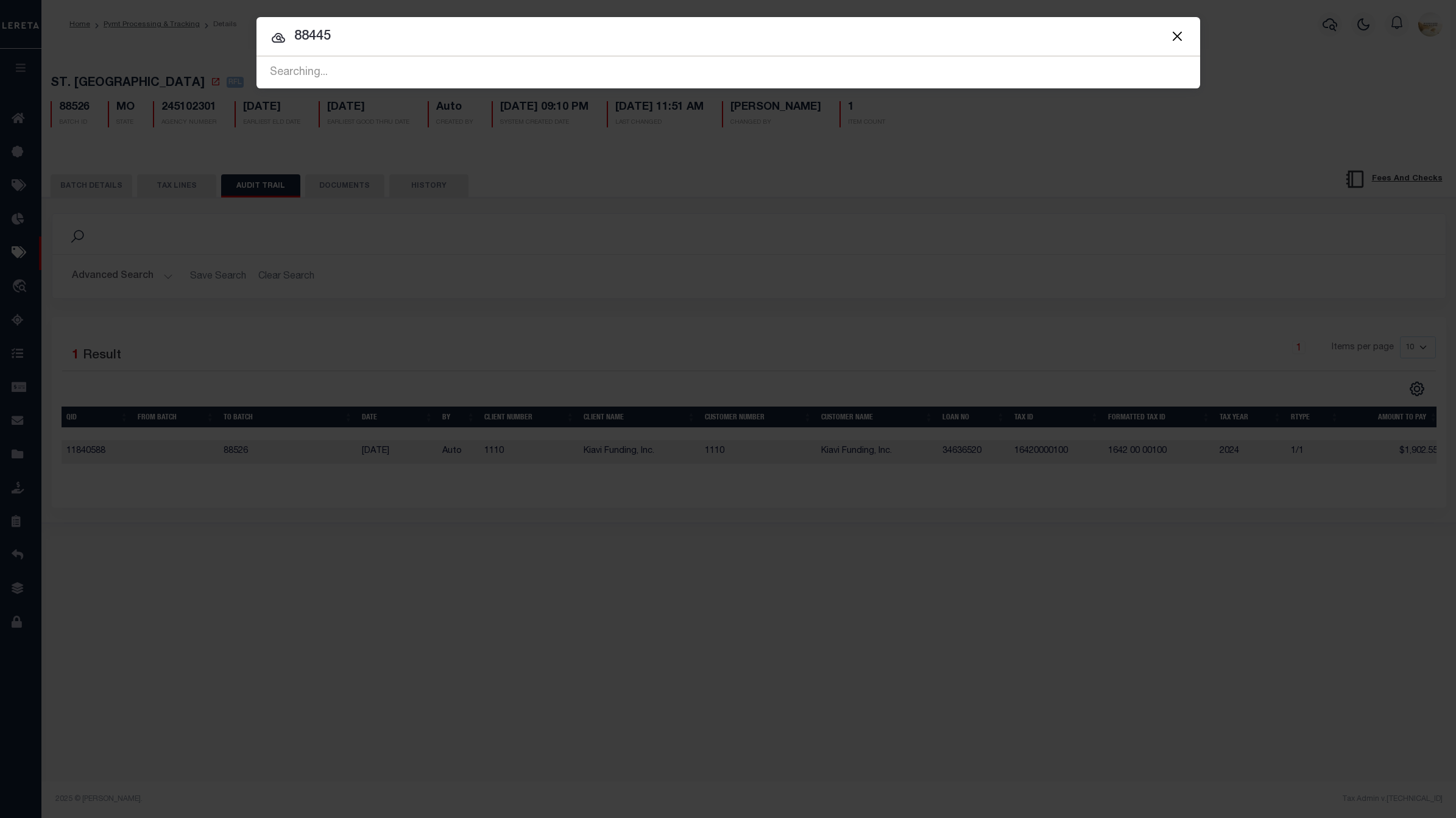
type input "88445"
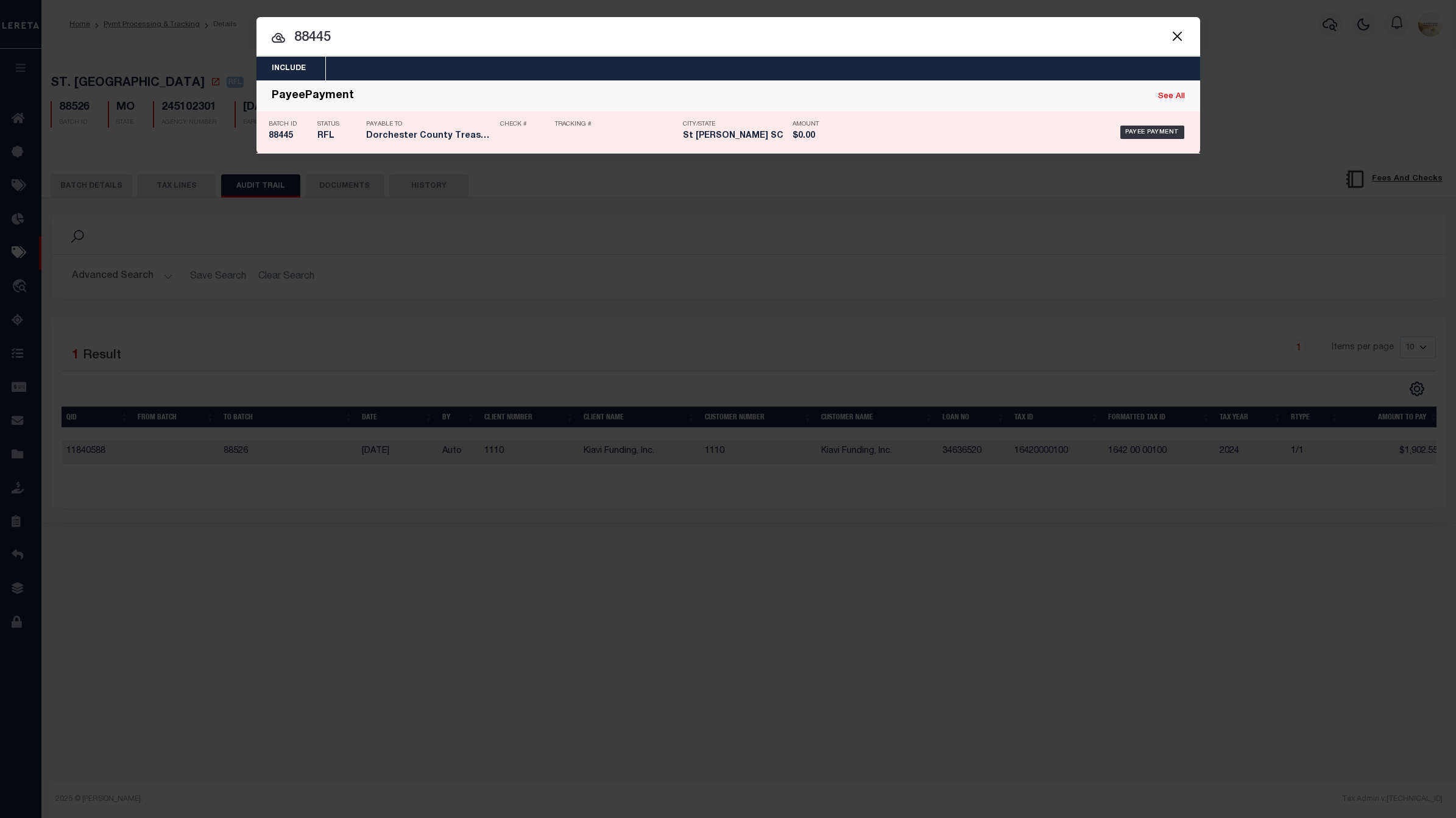
click at [288, 142] on div "Batch ID 88445" at bounding box center [290, 131] width 42 height 35
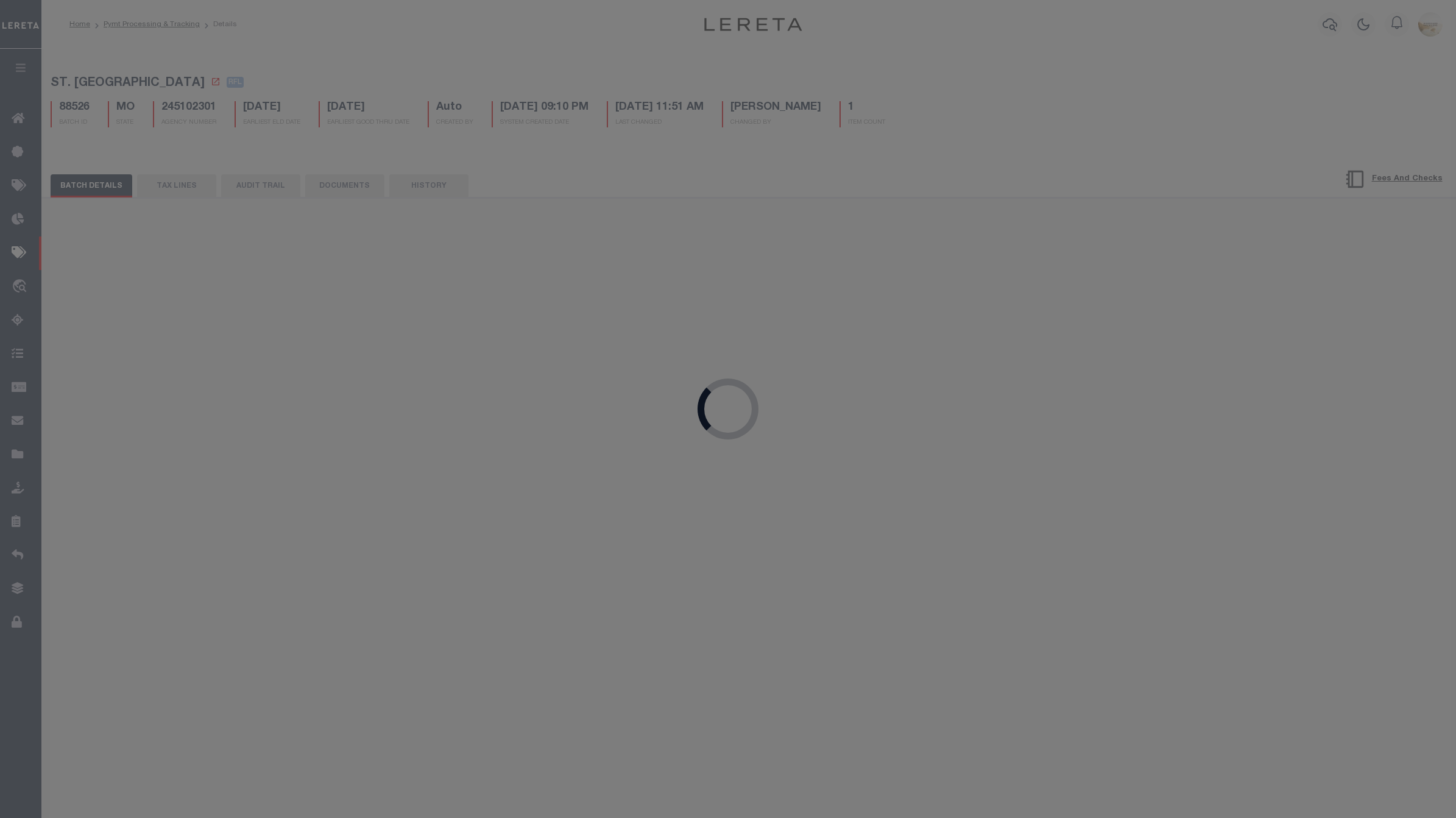
type input "[DATE]"
select select
checkbox input "false"
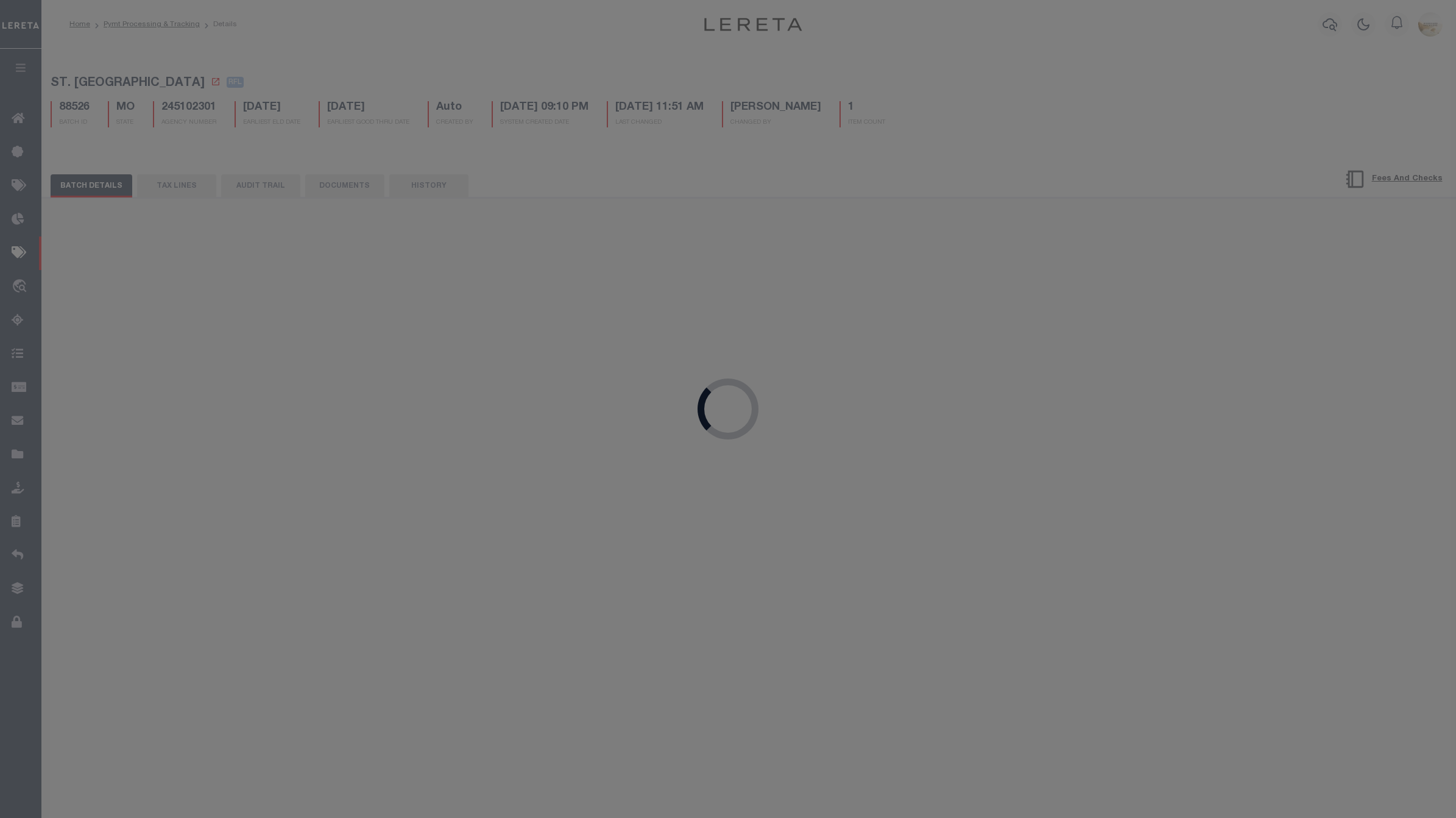
select select
radio input "true"
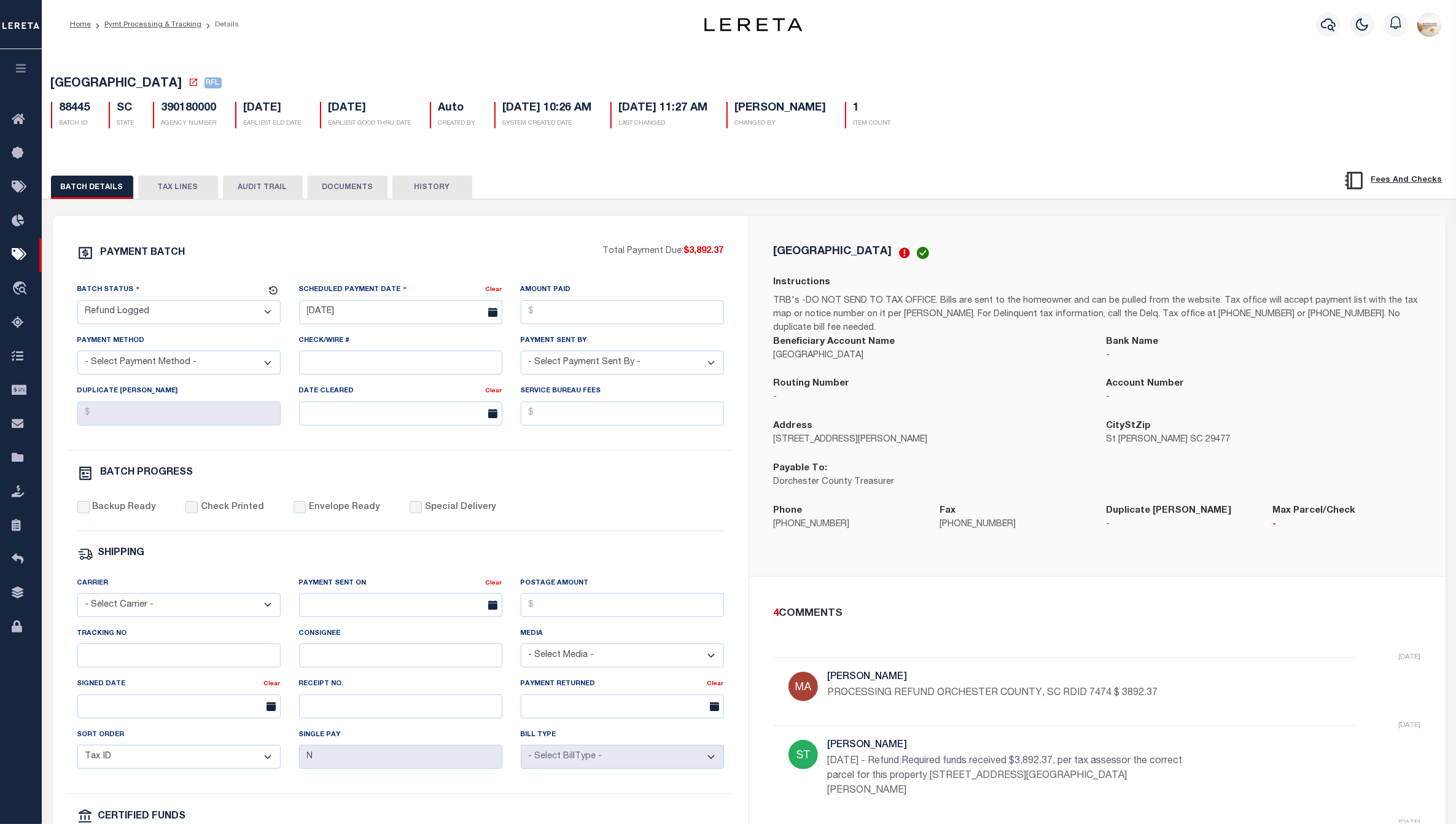
click at [265, 183] on button "AUDIT TRAIL" at bounding box center [263, 187] width 80 height 24
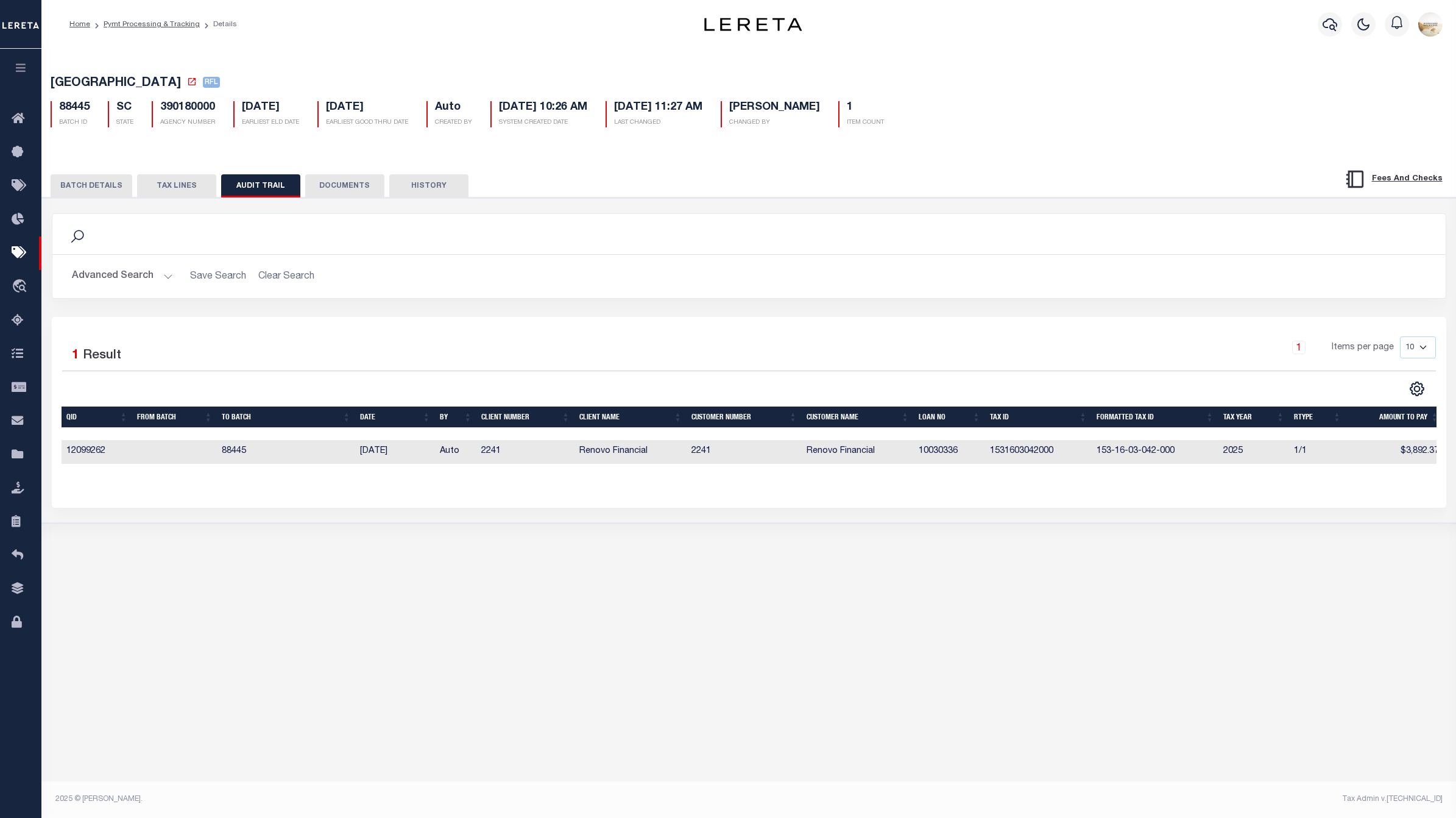
click at [92, 184] on button "BATCH DETAILS" at bounding box center [92, 186] width 81 height 24
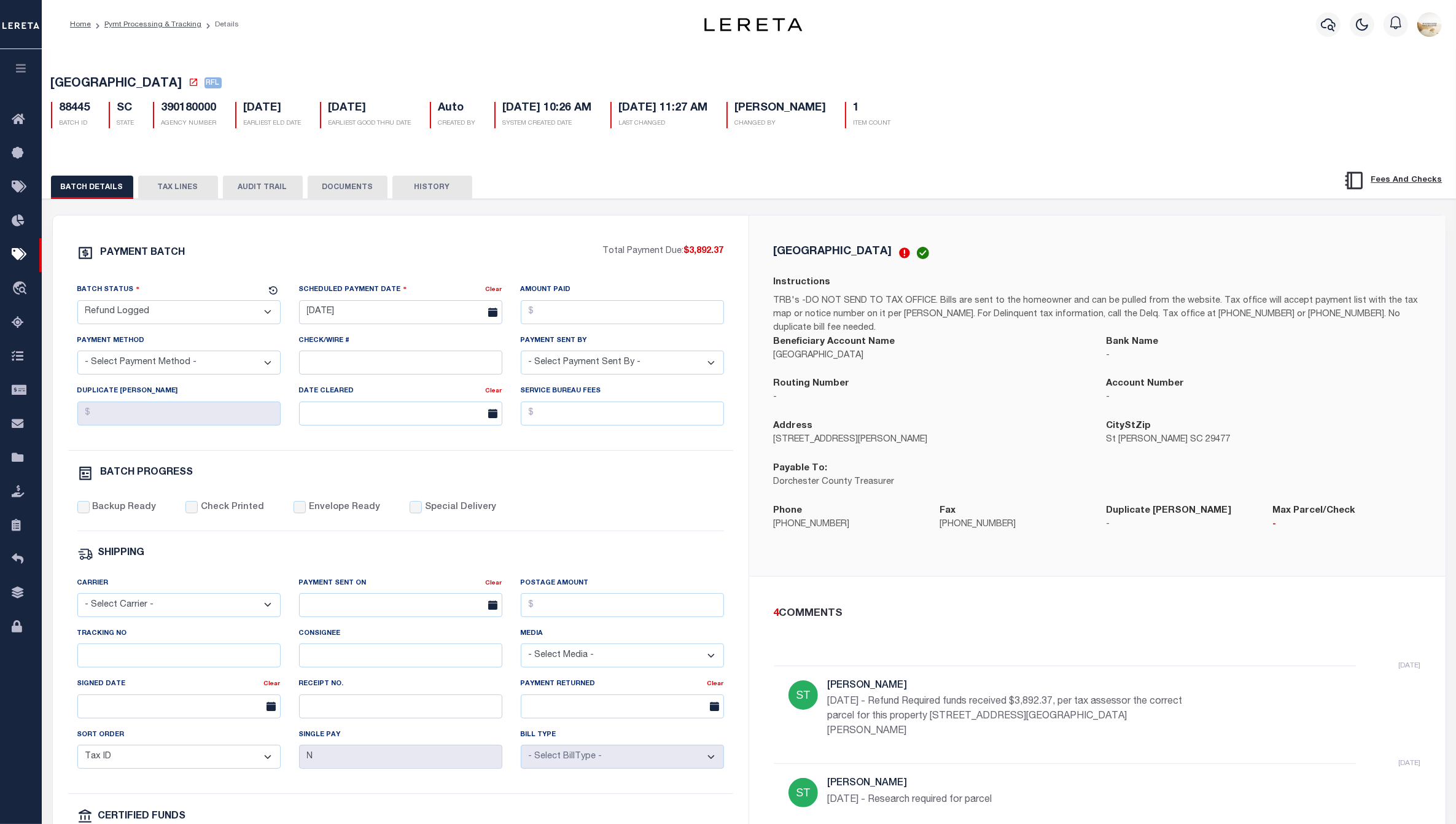
drag, startPoint x: 210, startPoint y: 191, endPoint x: 236, endPoint y: 191, distance: 26.0
click at [210, 191] on button "TAX LINES" at bounding box center [178, 187] width 80 height 24
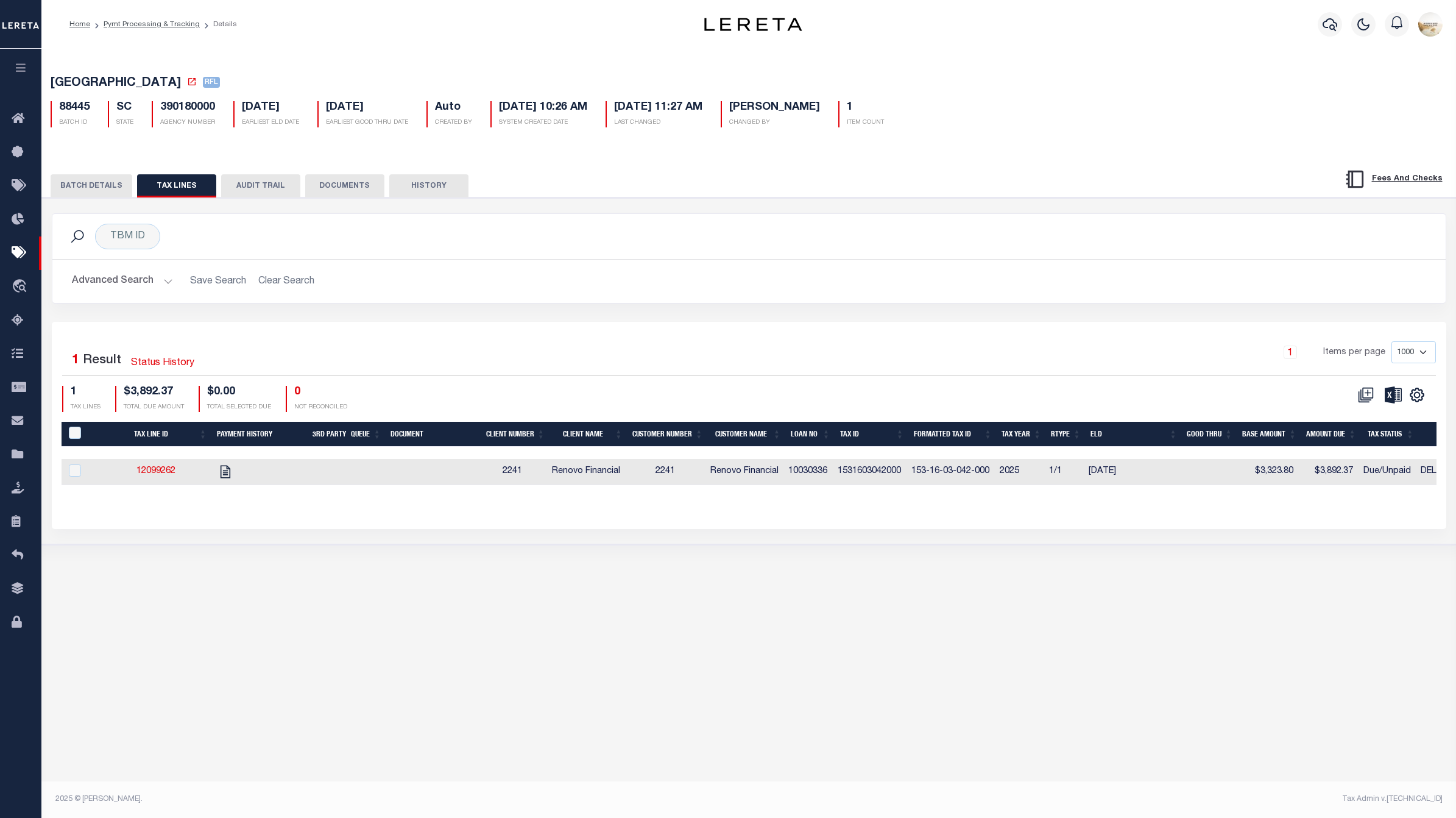
click at [241, 190] on button "AUDIT TRAIL" at bounding box center [261, 186] width 79 height 24
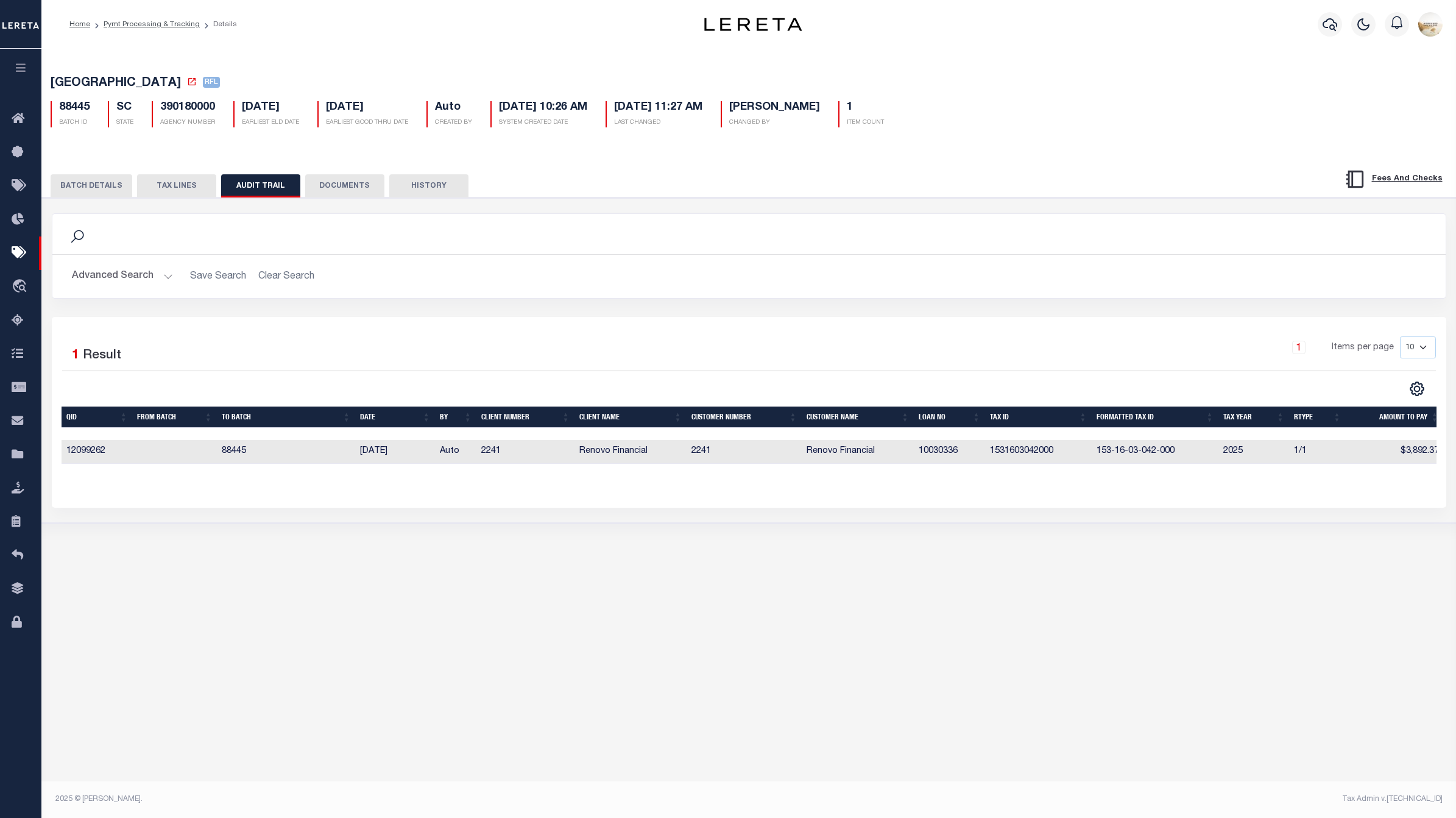
click at [89, 175] on div "BATCH DETAILS TAX LINES AUDIT TRAIL DOCUMENTS HISTORY" at bounding box center [749, 181] width 1445 height 31
click at [102, 187] on button "BATCH DETAILS" at bounding box center [92, 186] width 81 height 24
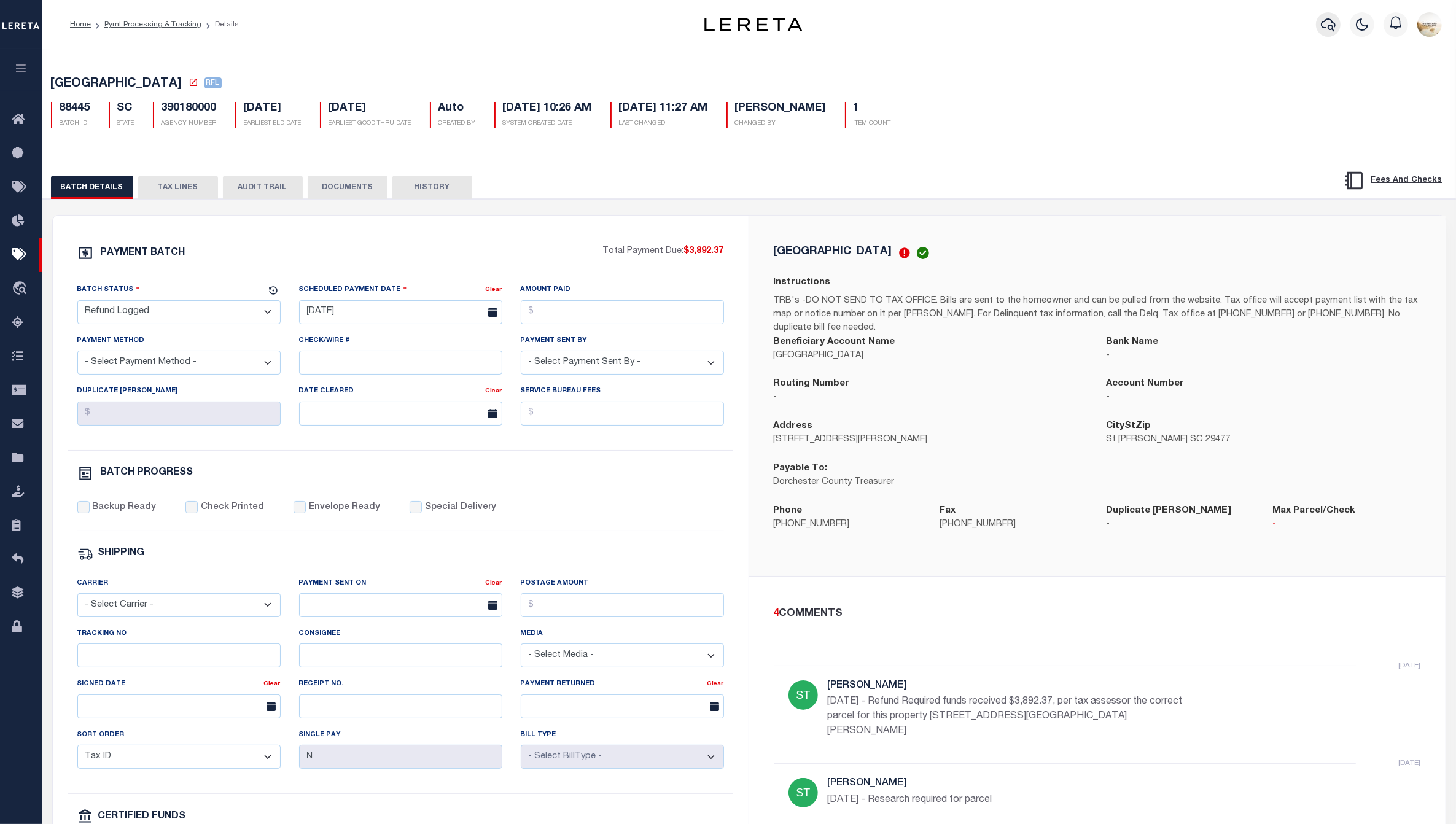
click at [1328, 27] on icon "button" at bounding box center [1328, 24] width 14 height 14
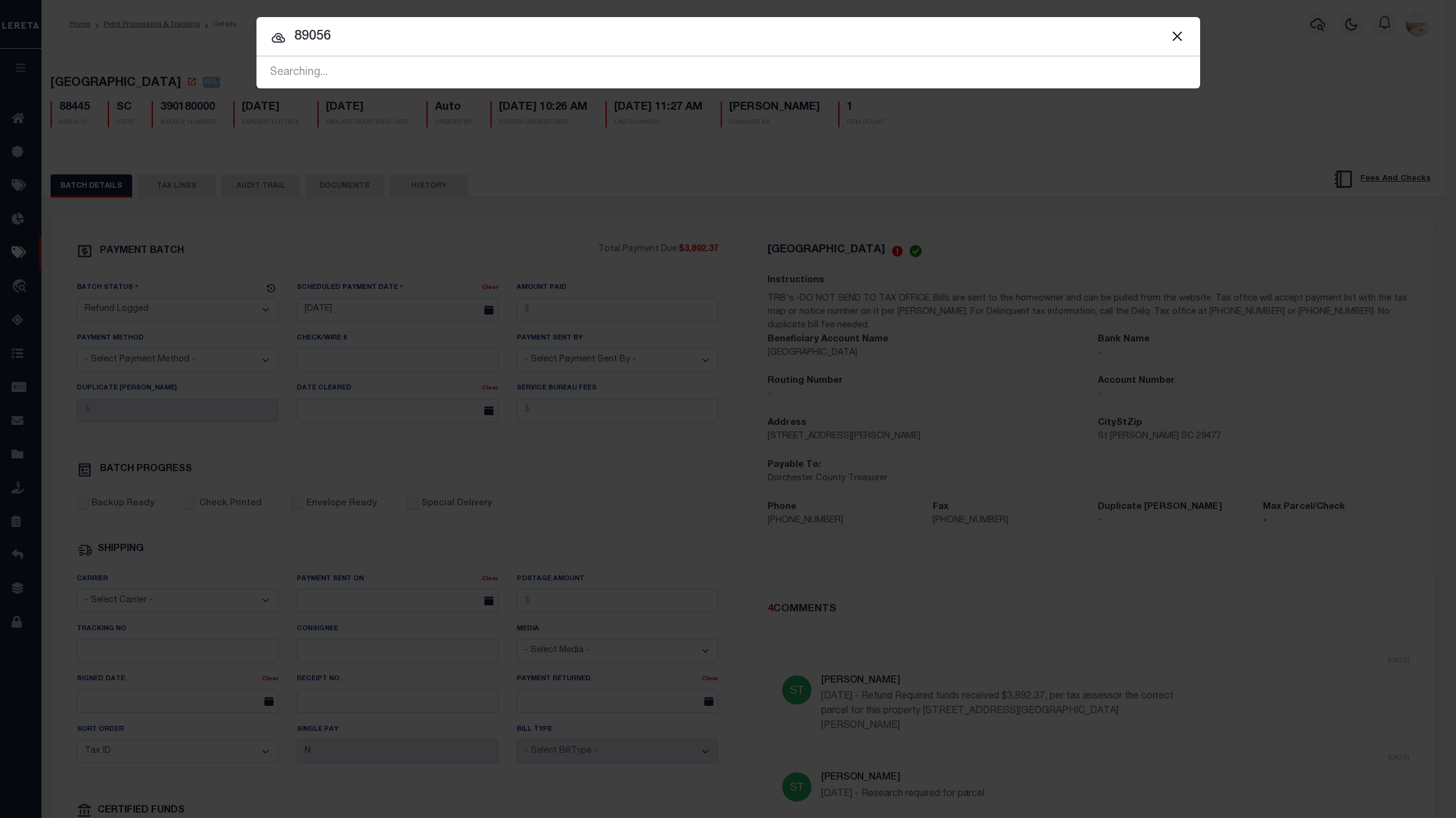
type input "89056"
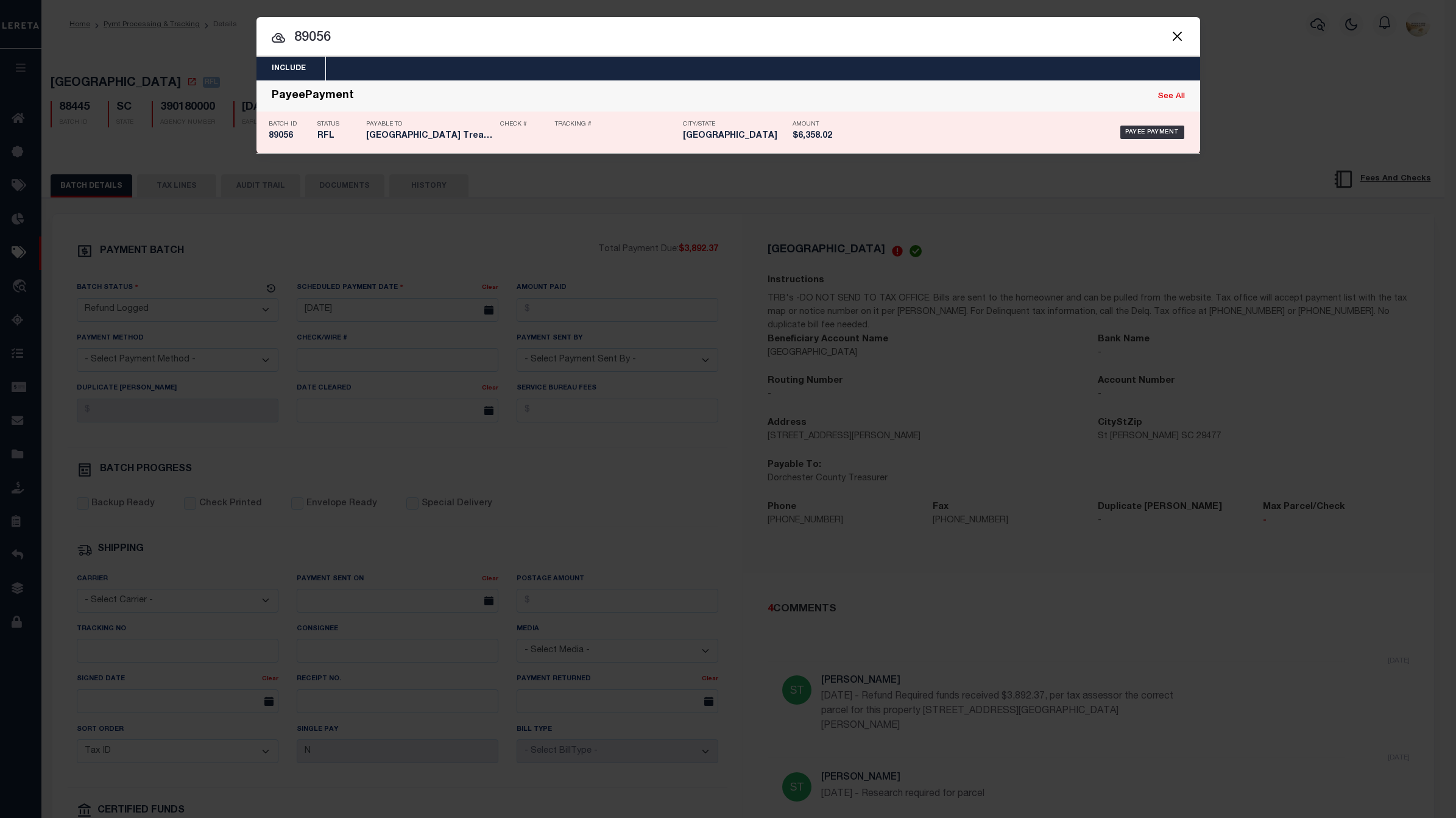
click at [290, 138] on h5 "89056" at bounding box center [290, 136] width 42 height 10
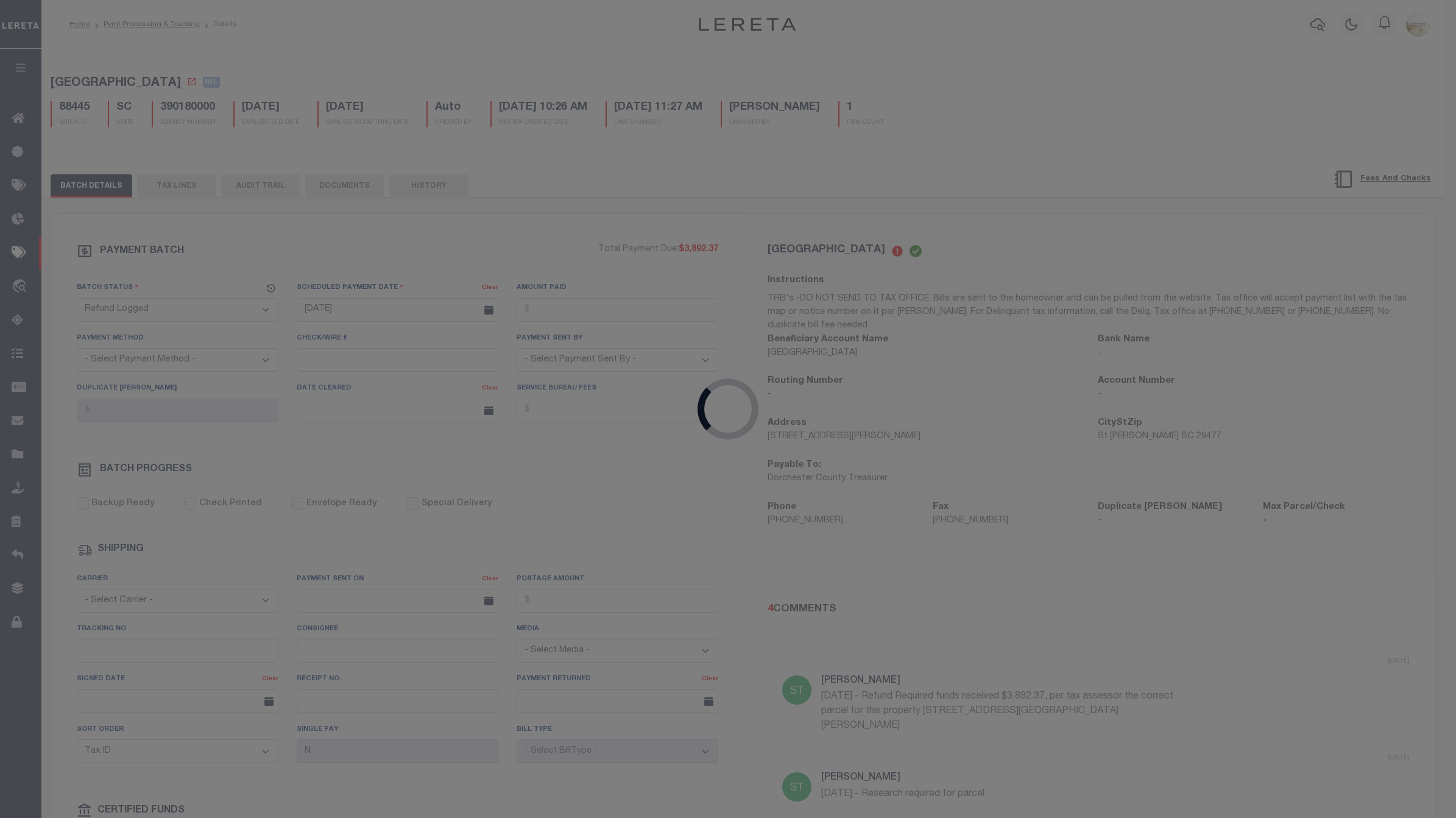
type input "[DATE]"
type input "$6,358.02"
select select
type input "2"
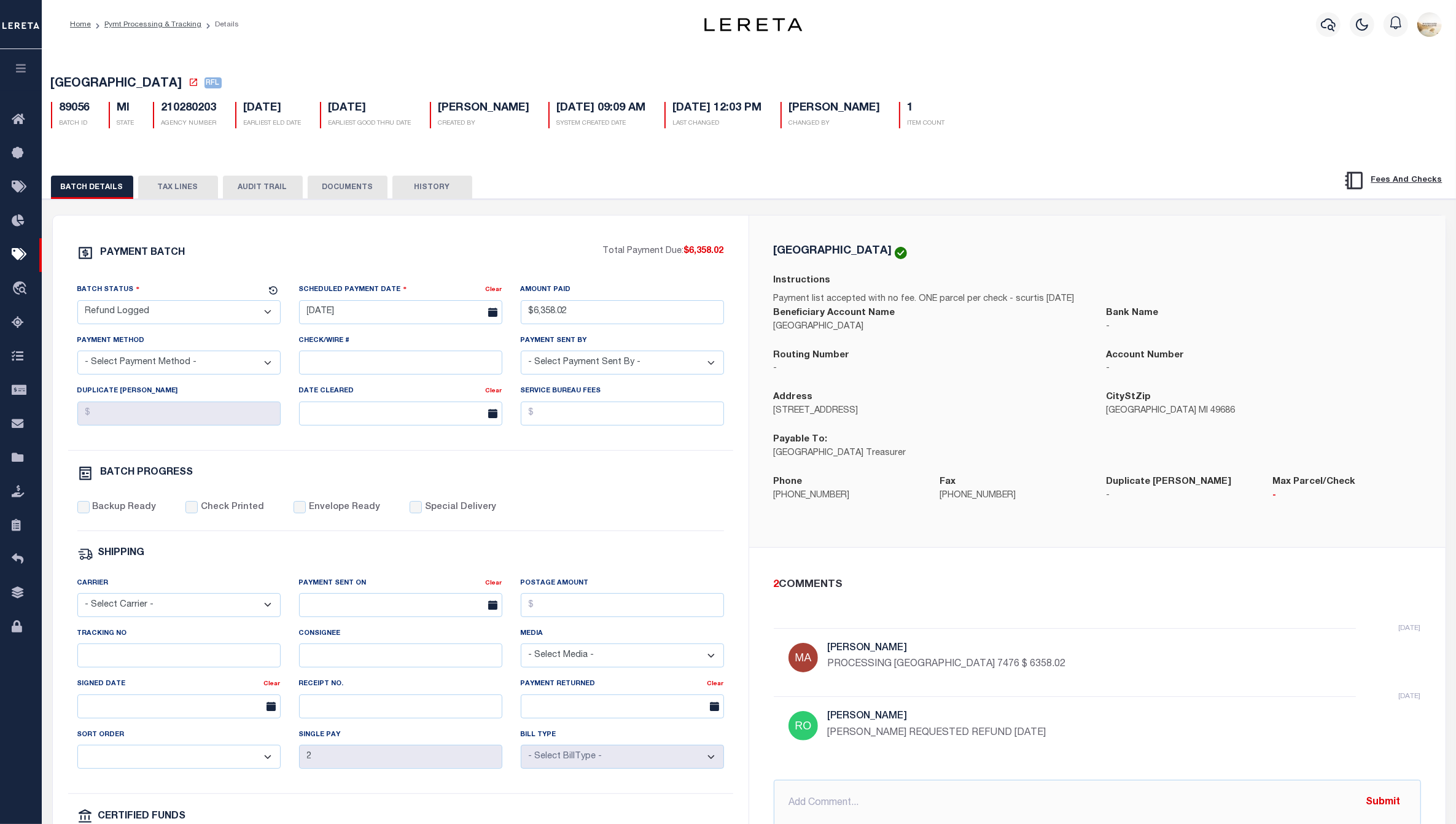
click at [245, 179] on button "AUDIT TRAIL" at bounding box center [263, 187] width 80 height 24
